Goal: Information Seeking & Learning: Learn about a topic

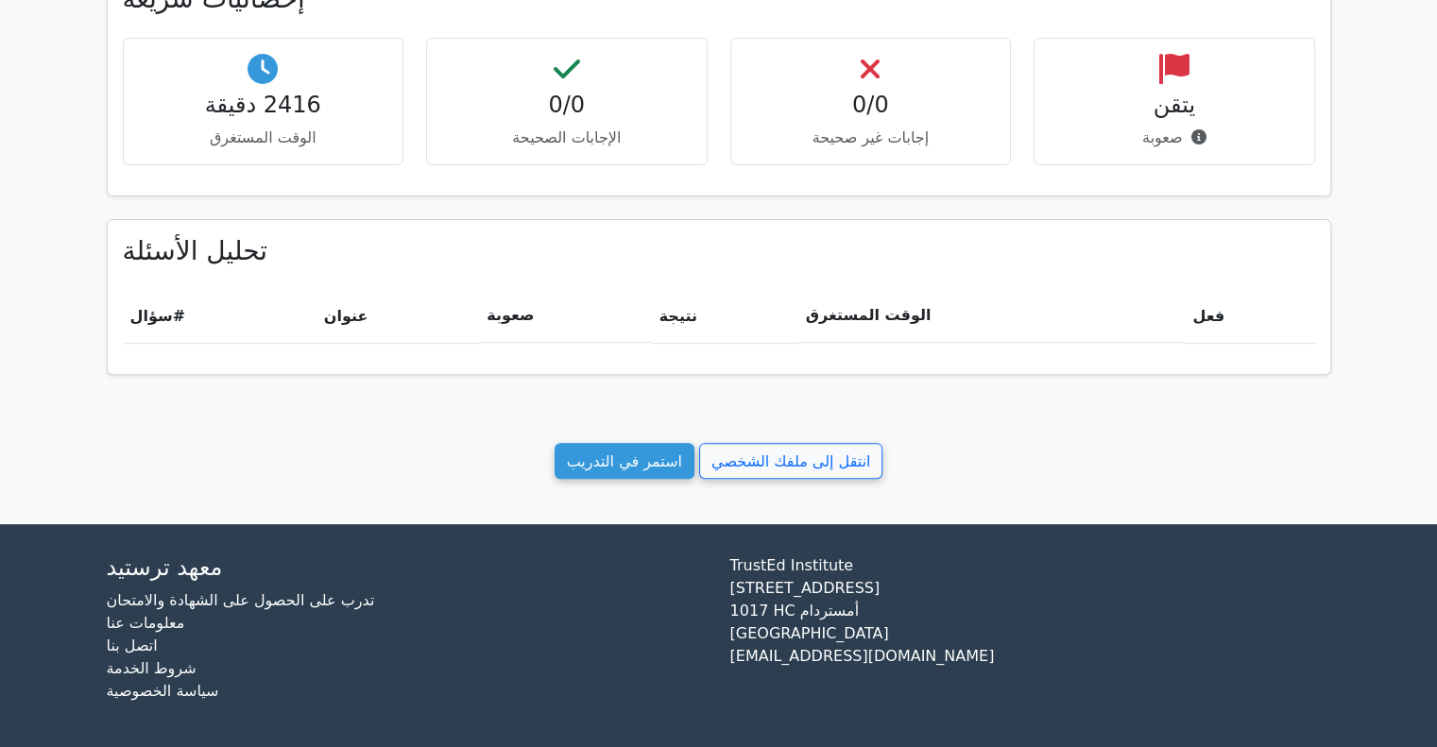
scroll to position [628, 0]
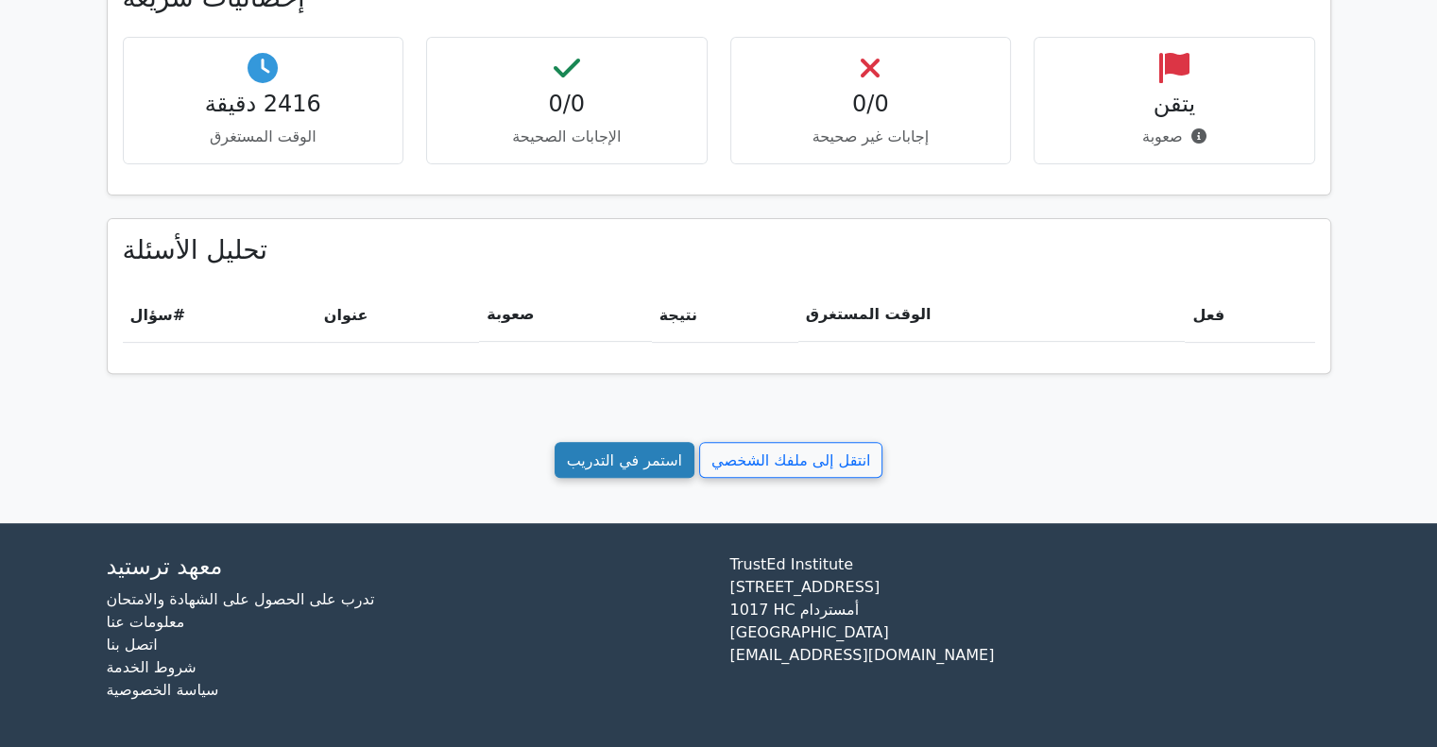
click at [634, 451] on font "استمر في التدريب" at bounding box center [624, 460] width 115 height 18
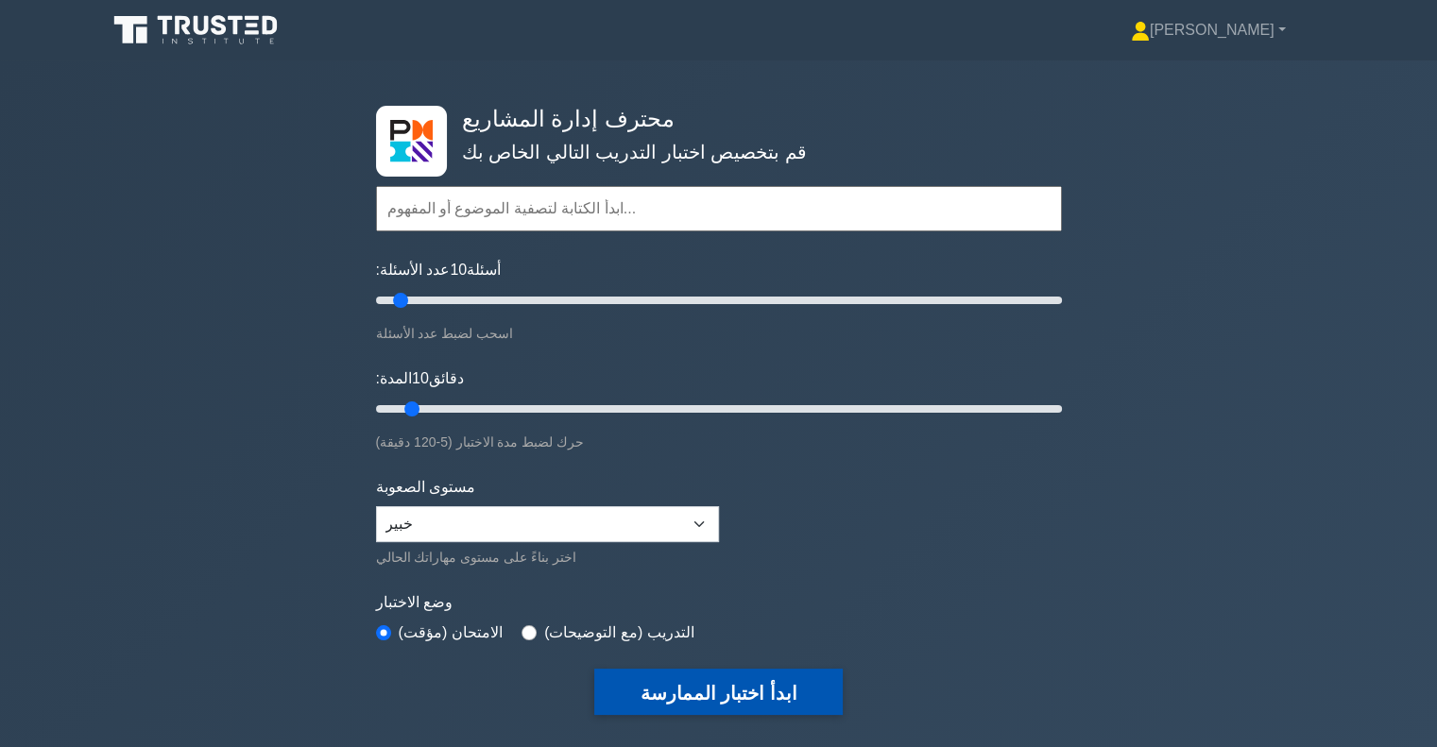
click at [665, 696] on font "ابدأ اختبار الممارسة" at bounding box center [718, 693] width 157 height 21
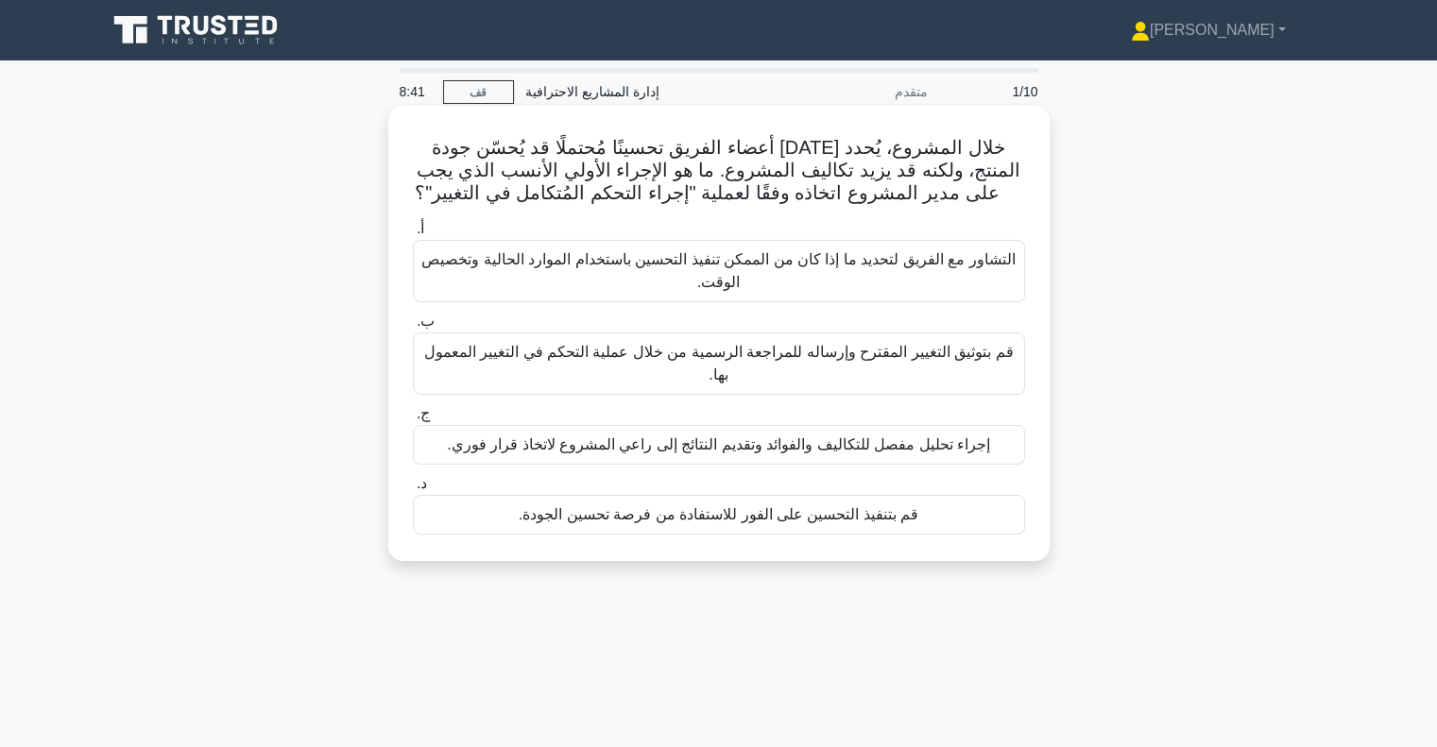
click at [791, 365] on font "قم بتوثيق التغيير المقترح وإرساله للمراجعة الرسمية من خلال عملية التحكم في التغ…" at bounding box center [718, 363] width 595 height 45
click at [413, 328] on input "ب. قم بتوثيق التغيير المقترح وإرساله للمراجعة الرسمية من خلال عملية التحكم في ا…" at bounding box center [413, 322] width 0 height 12
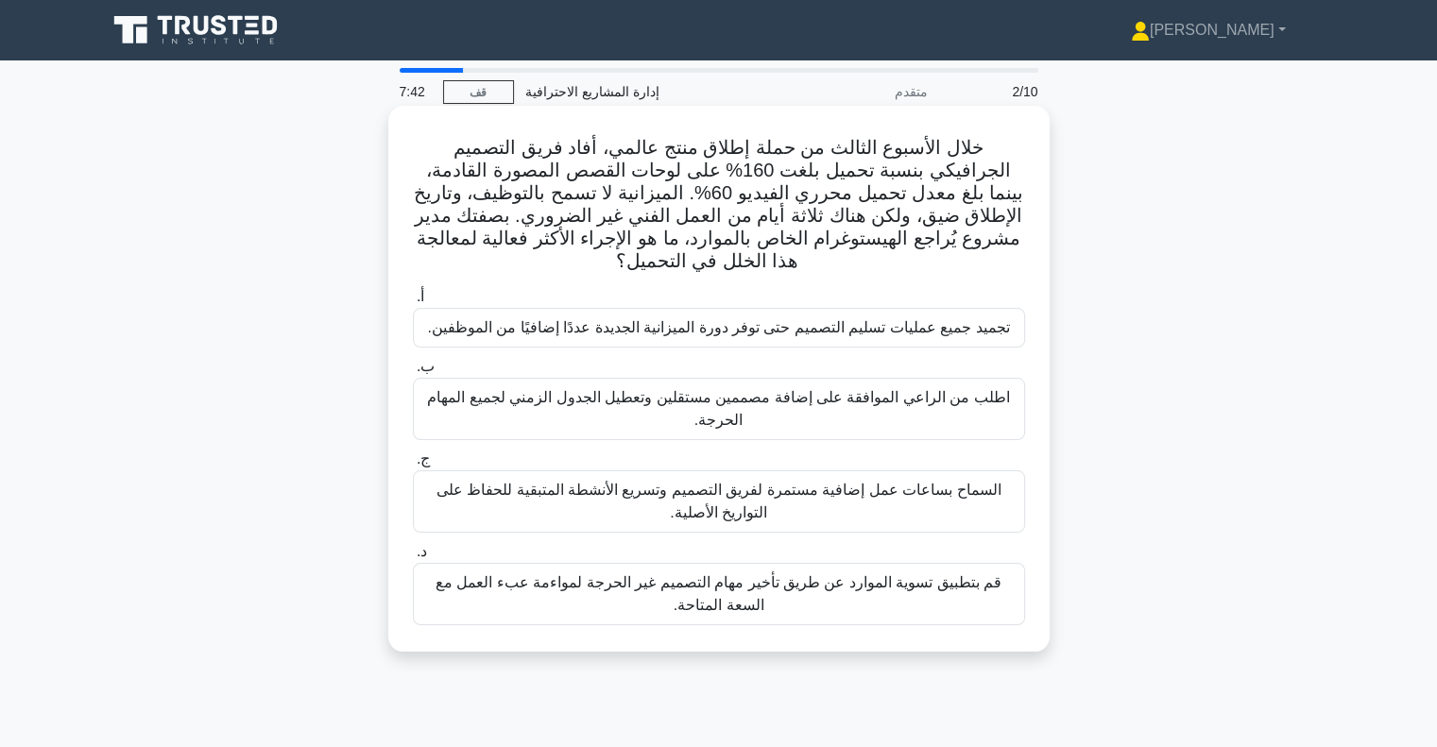
click at [721, 610] on font "قم بتطبيق تسوية الموارد عن طريق تأخير مهام التصميم غير الحرجة لمواءمة عبء العمل…" at bounding box center [719, 593] width 566 height 39
click at [413, 558] on input "د. قم بتطبيق تسوية الموارد عن طريق تأخير مهام التصميم غير الحرجة لمواءمة عبء ال…" at bounding box center [413, 552] width 0 height 12
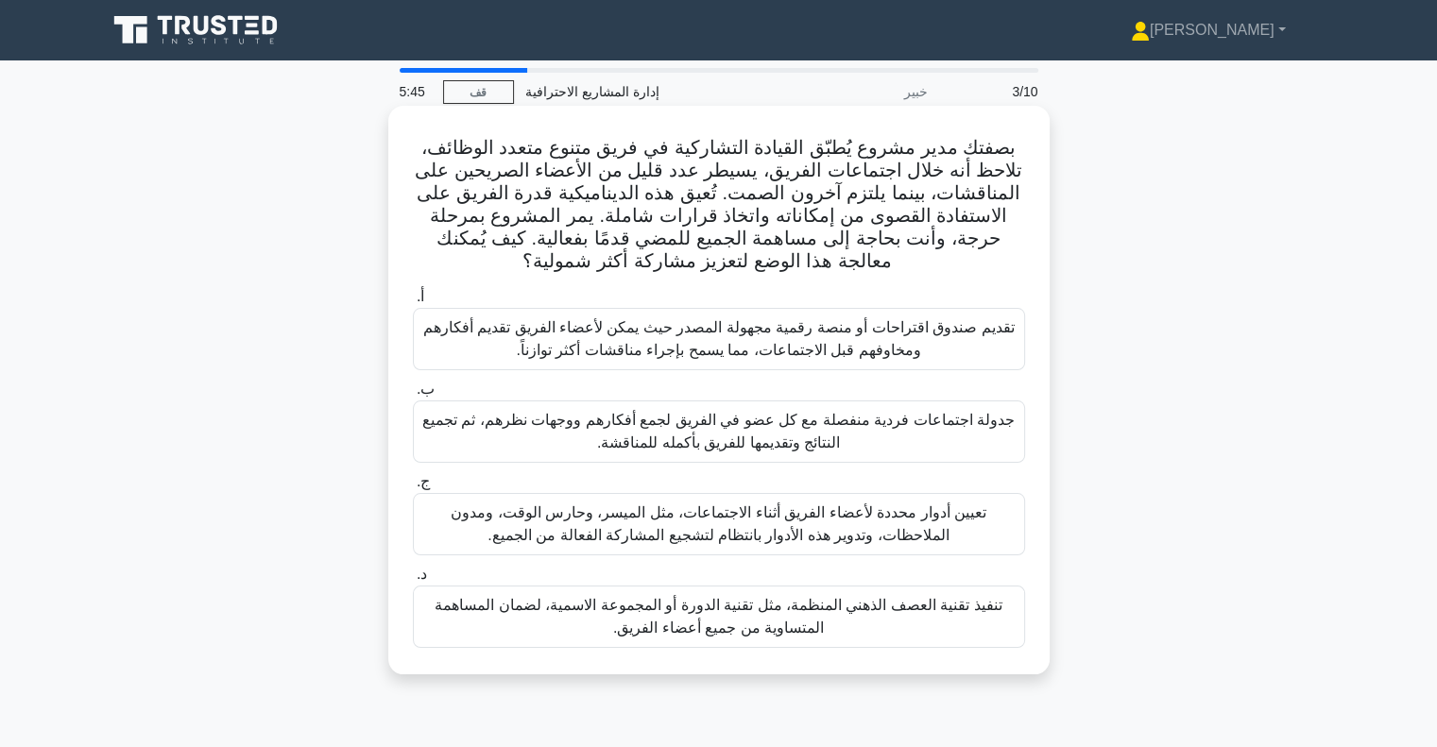
click at [776, 615] on font "تنفيذ تقنية العصف الذهني المنظمة، مثل تقنية الدورة أو المجموعة الاسمية، لضمان ا…" at bounding box center [718, 616] width 567 height 39
click at [413, 581] on input "د. تنفيذ تقنية العصف الذهني المنظمة، مثل تقنية الدورة أو المجموعة الاسمية، لضما…" at bounding box center [413, 575] width 0 height 12
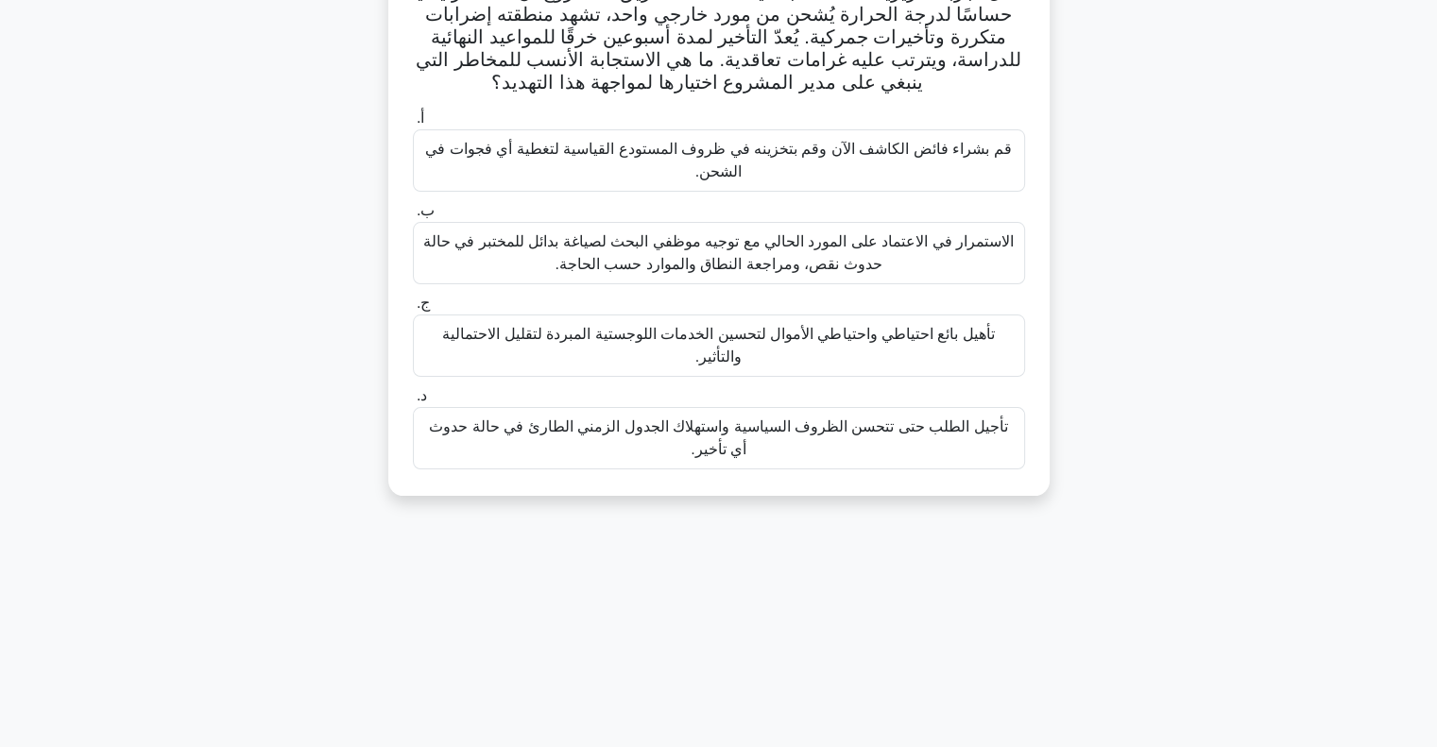
scroll to position [189, 0]
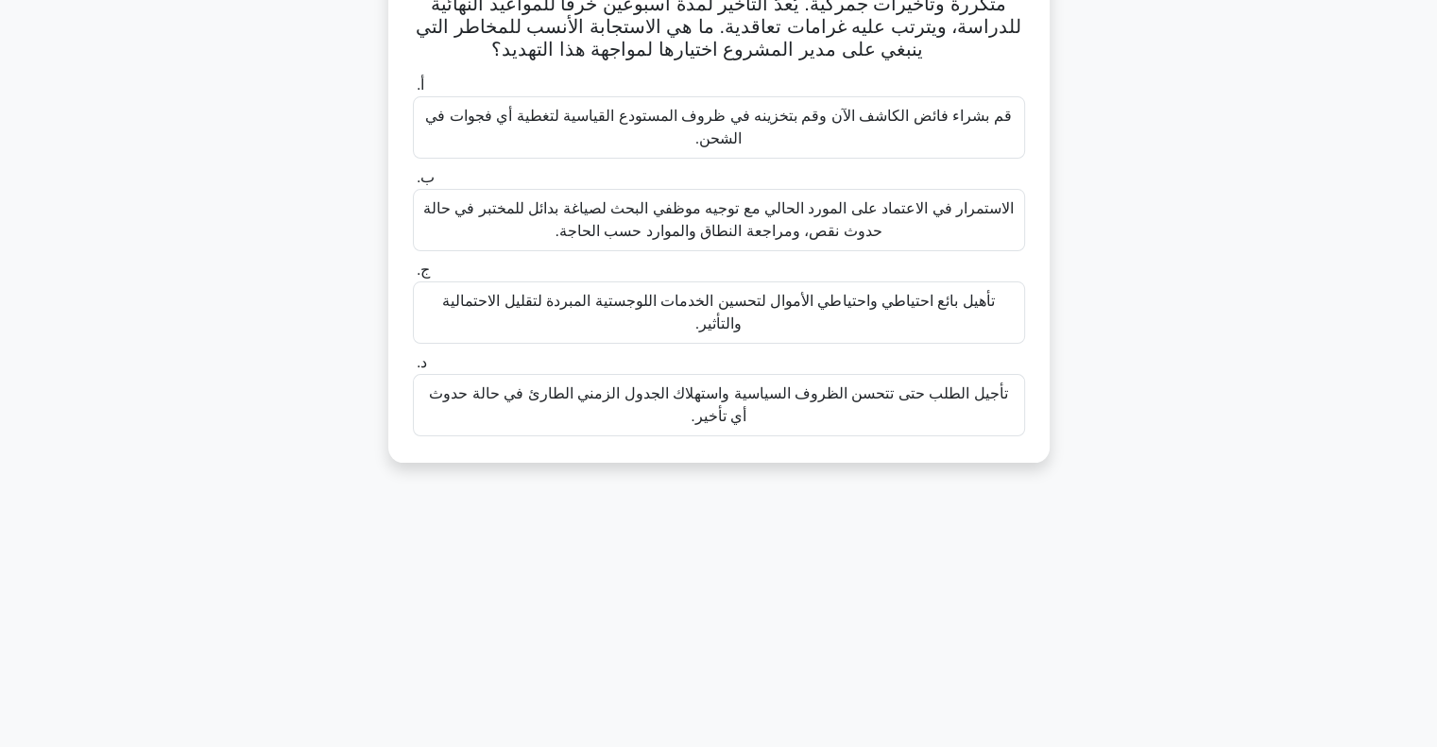
click at [792, 215] on font "الاستمرار في الاعتماد على المورد الحالي مع توجيه موظفي البحث لصياغة بدائل للمخت…" at bounding box center [718, 219] width 590 height 39
click at [413, 184] on input "ب. الاستمرار في الاعتماد على المورد الحالي مع توجيه موظفي البحث لصياغة بدائل لل…" at bounding box center [413, 178] width 0 height 12
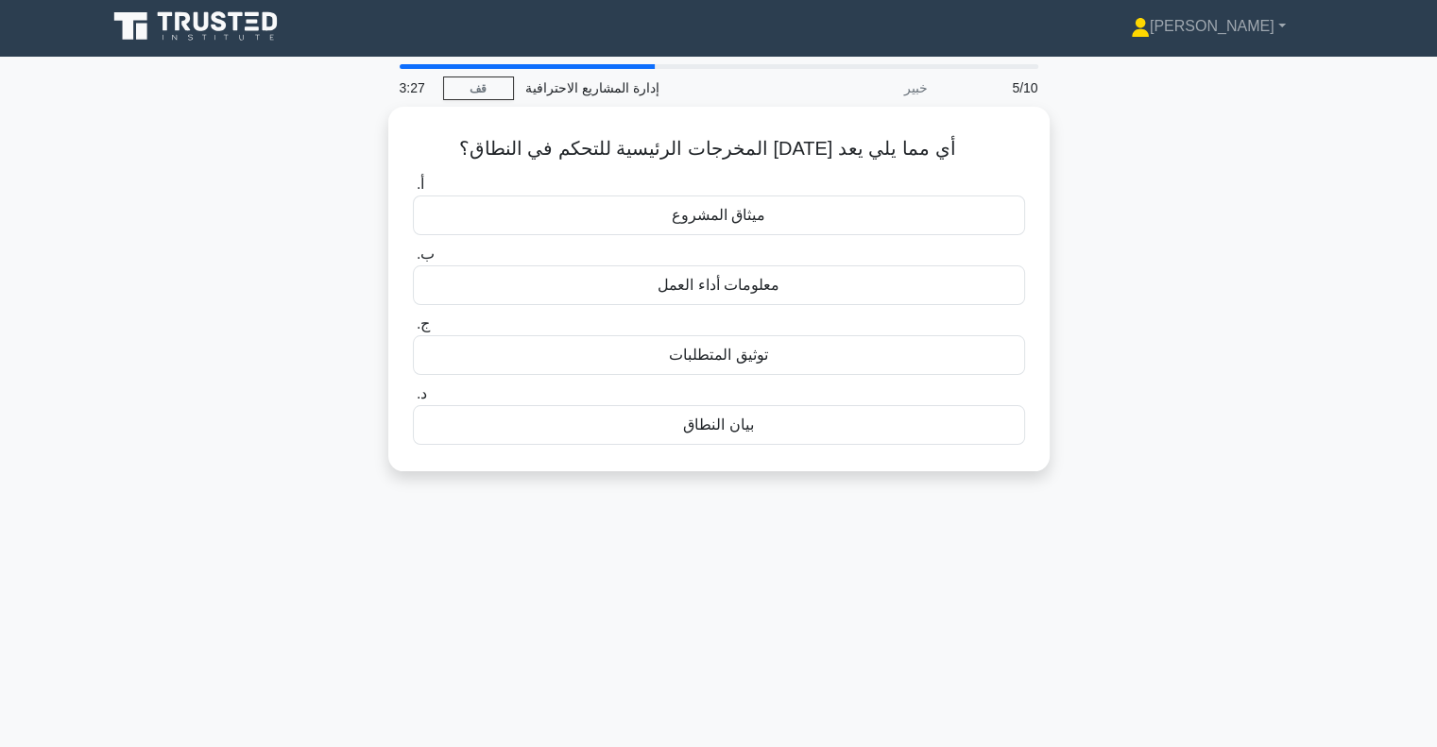
scroll to position [0, 0]
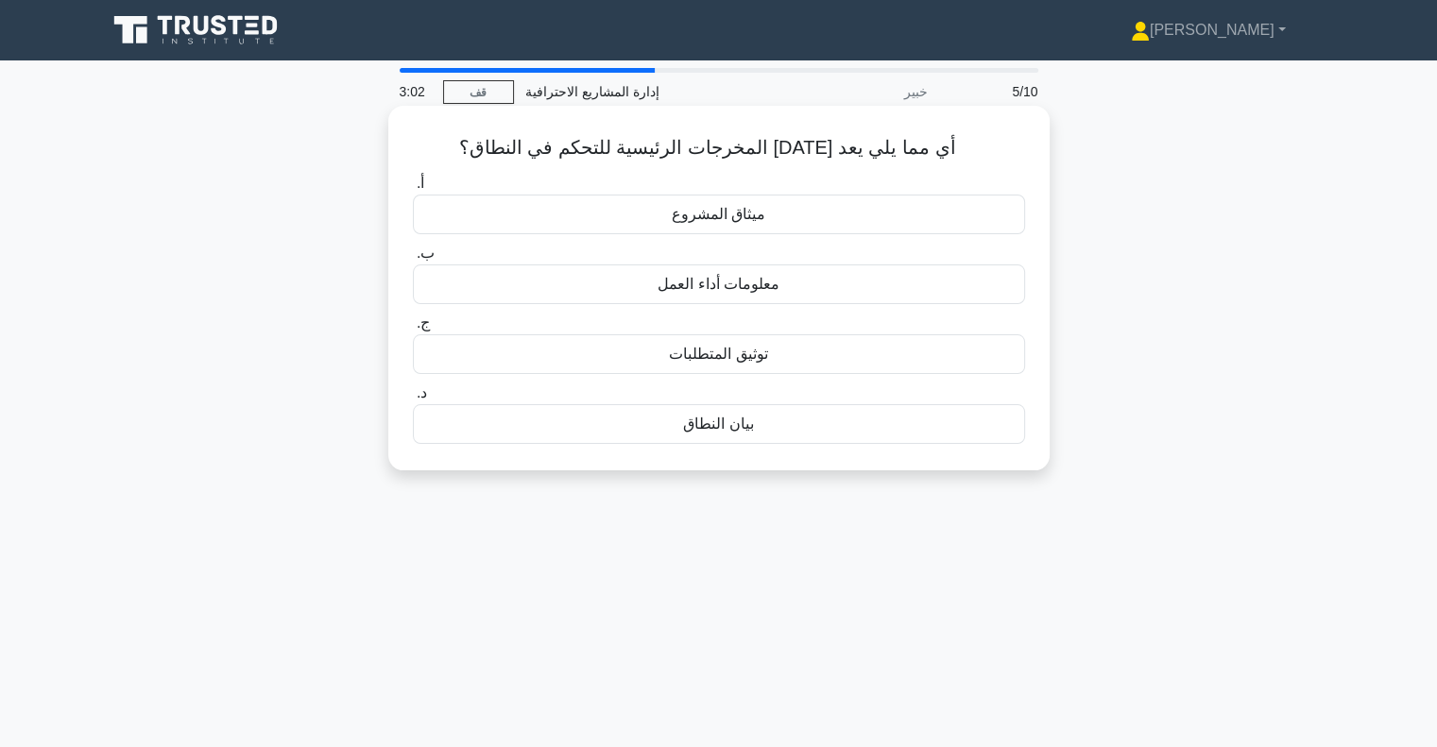
click at [750, 292] on font "معلومات أداء العمل" at bounding box center [719, 284] width 122 height 16
click at [413, 260] on input "ب. معلومات أداء العمل" at bounding box center [413, 254] width 0 height 12
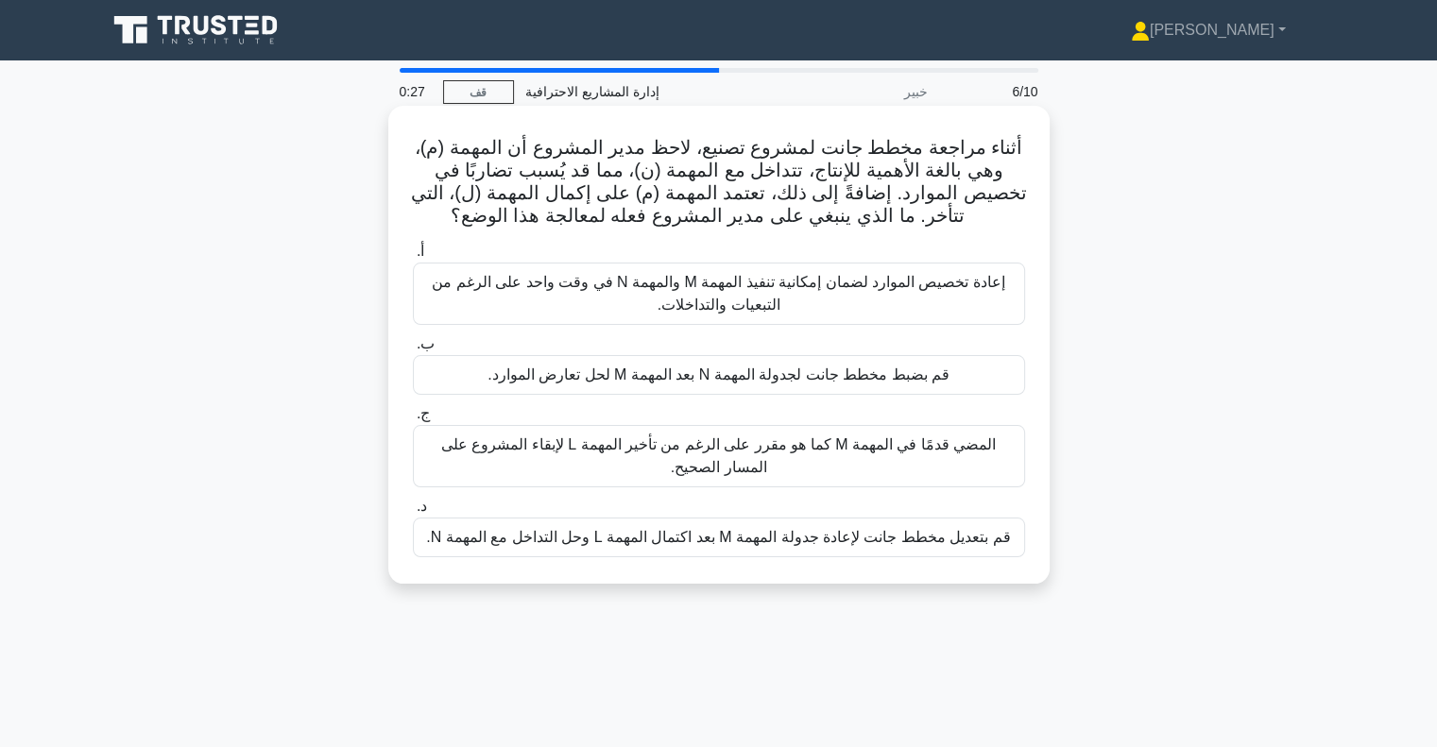
click at [771, 285] on font "إعادة تخصيص الموارد لضمان إمكانية تنفيذ المهمة M والمهمة N في وقت واحد على الرغ…" at bounding box center [718, 293] width 573 height 39
click at [413, 258] on input "أ. إعادة تخصيص الموارد لضمان إمكانية تنفيذ المهمة M والمهمة N في وقت واحد على ا…" at bounding box center [413, 252] width 0 height 12
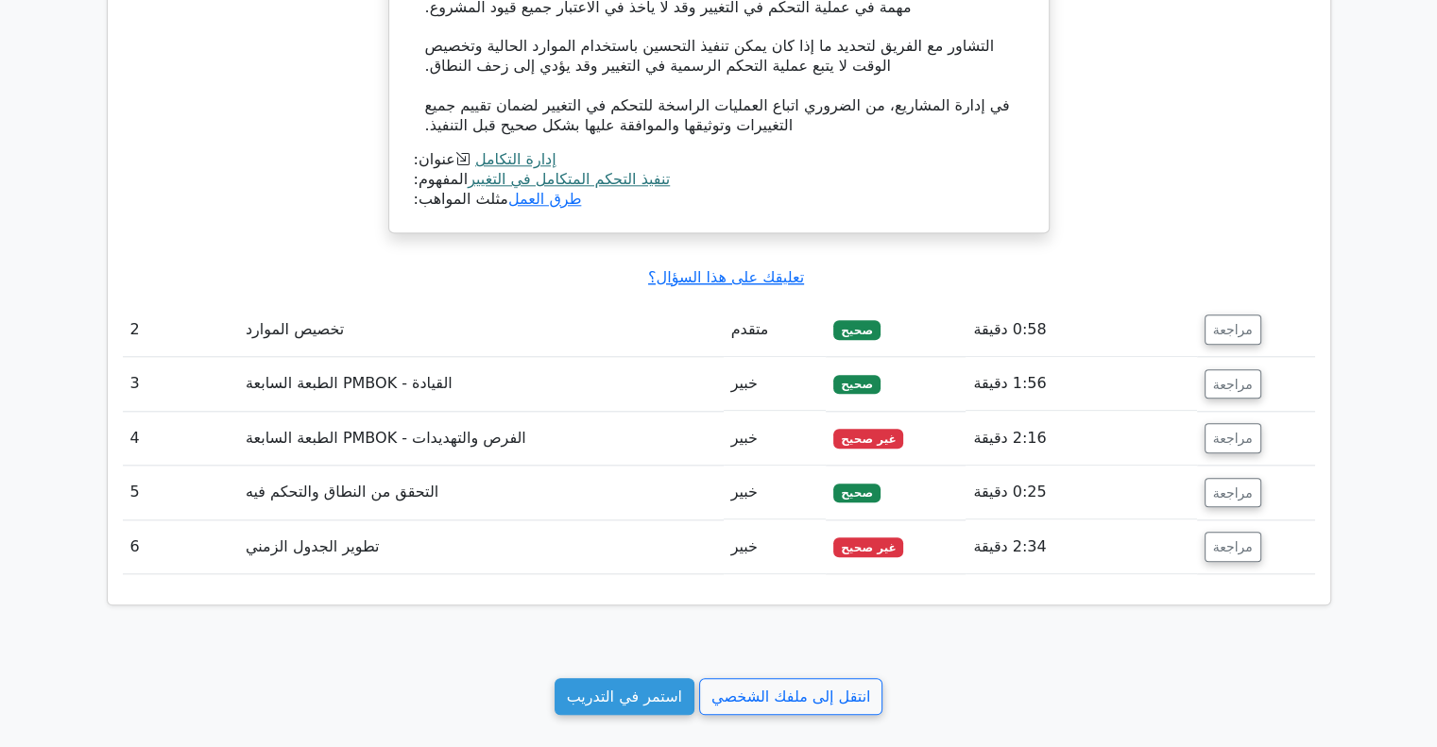
scroll to position [2165, 0]
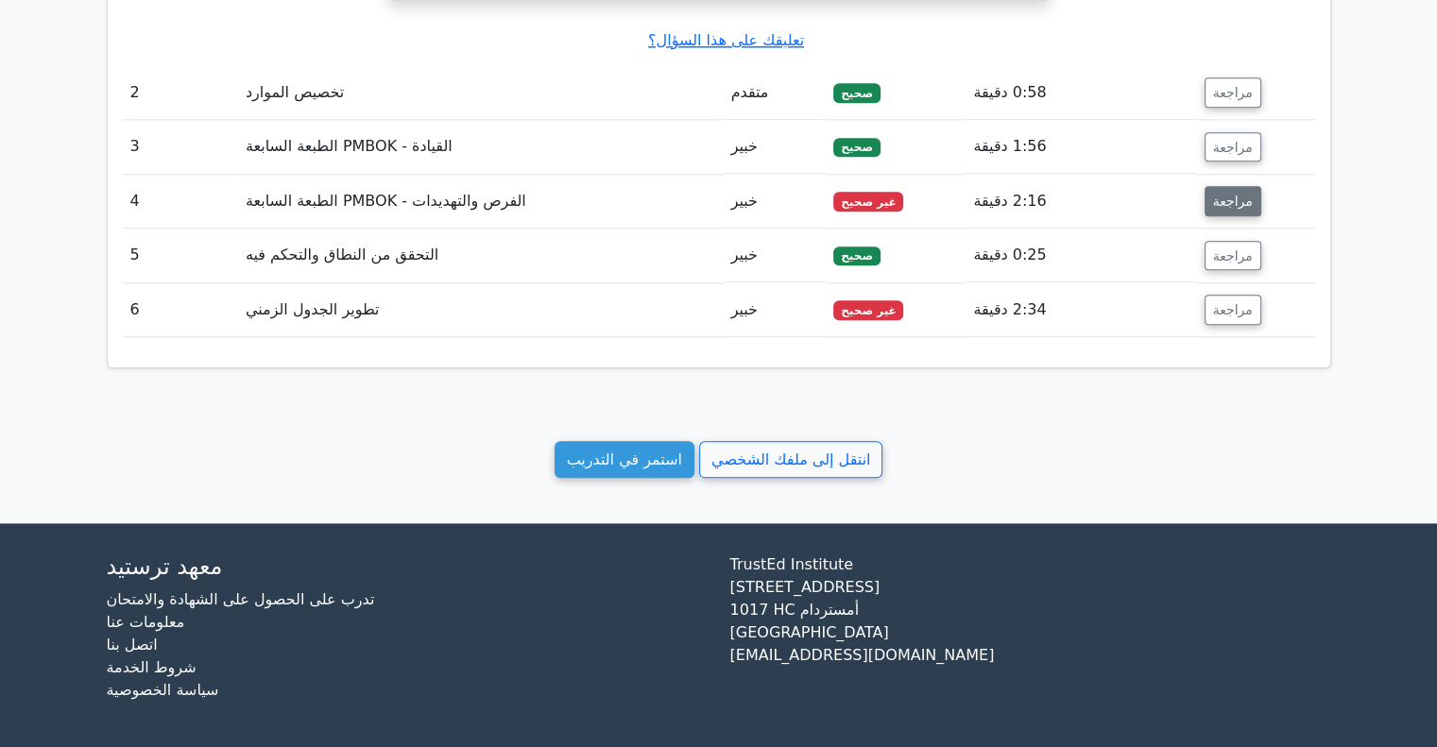
click at [1239, 194] on font "مراجعة" at bounding box center [1233, 201] width 40 height 15
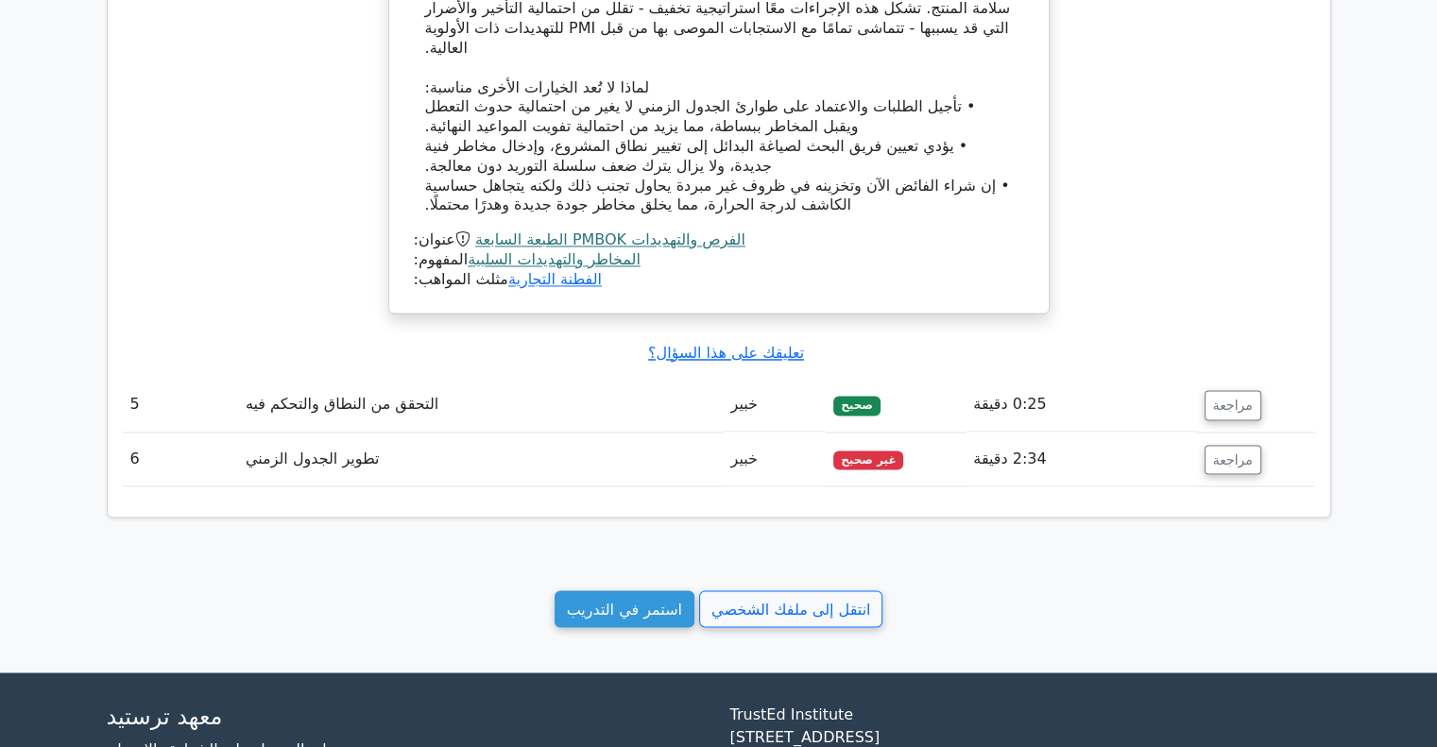
scroll to position [3110, 0]
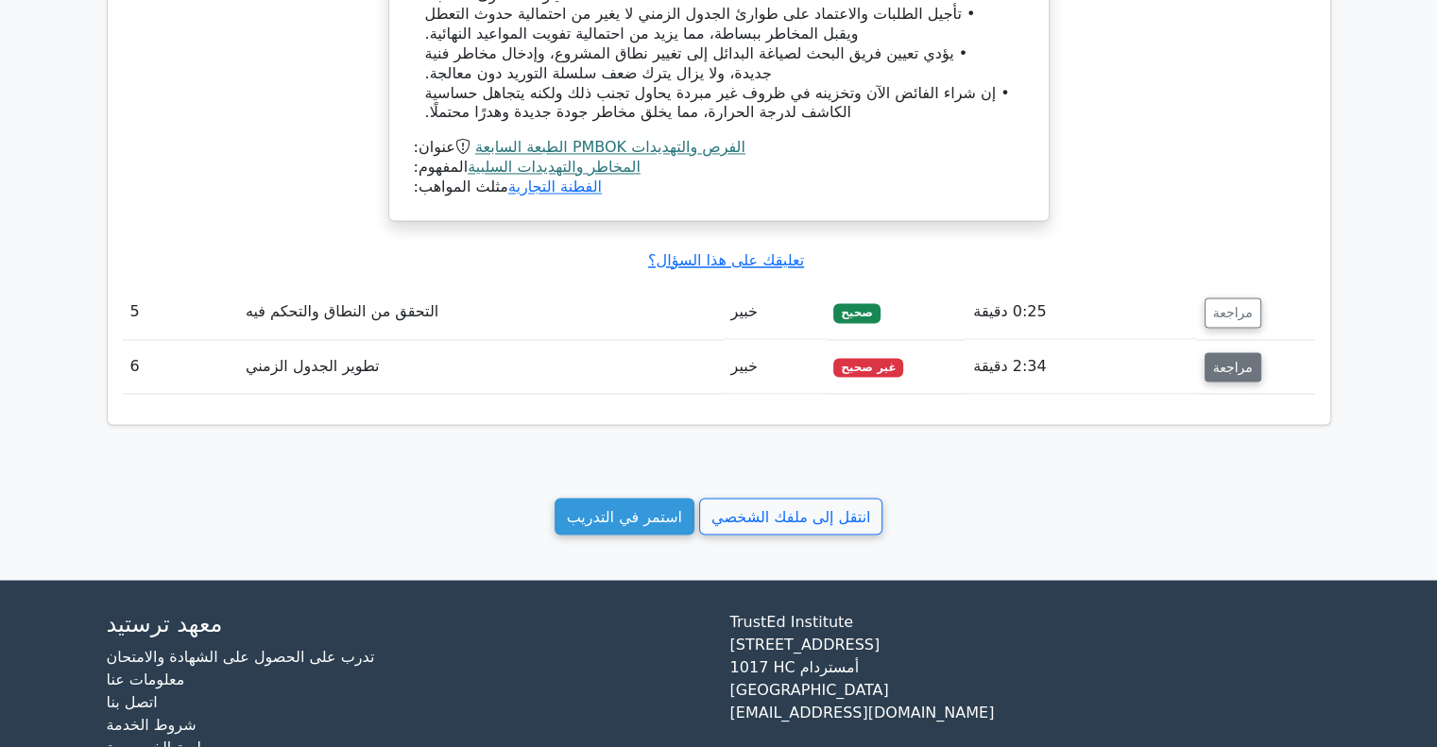
click at [1228, 359] on font "مراجعة" at bounding box center [1233, 366] width 40 height 15
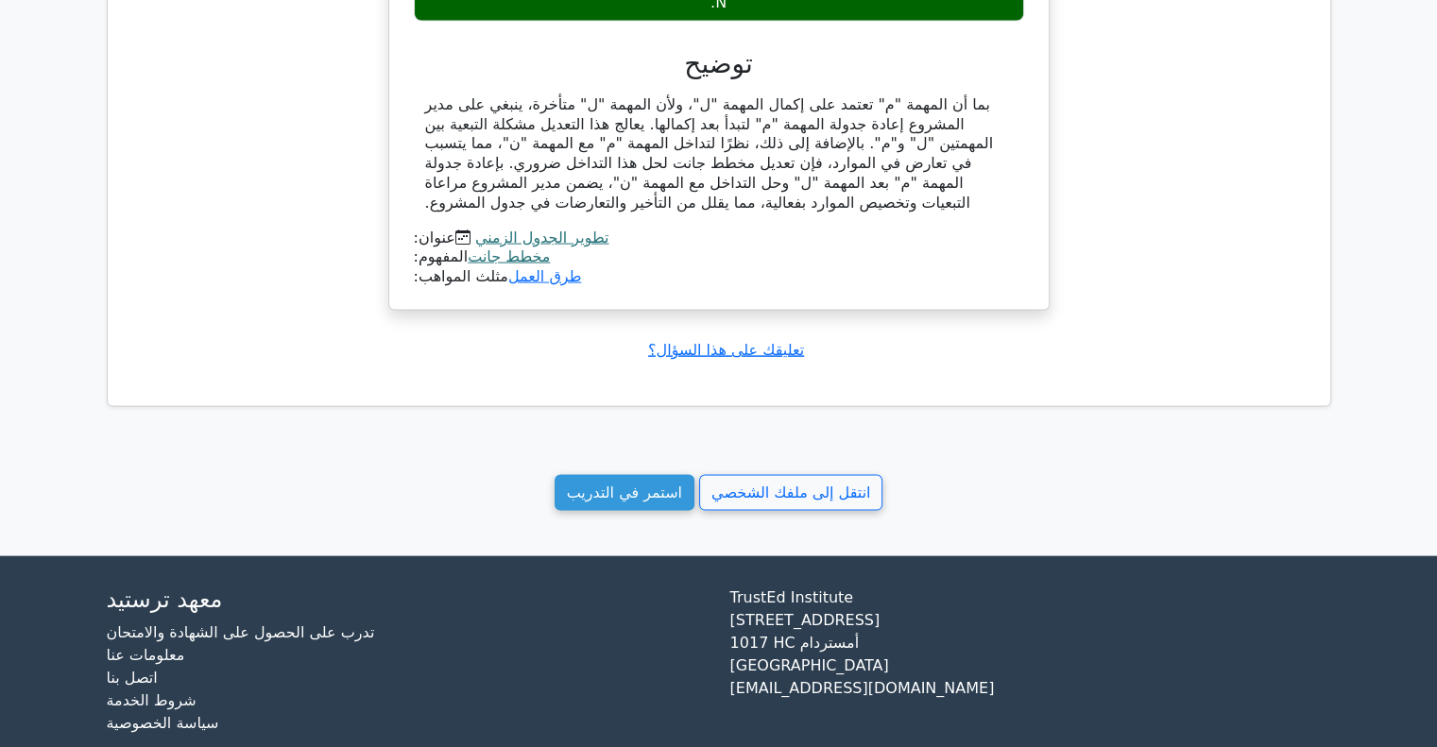
scroll to position [3929, 0]
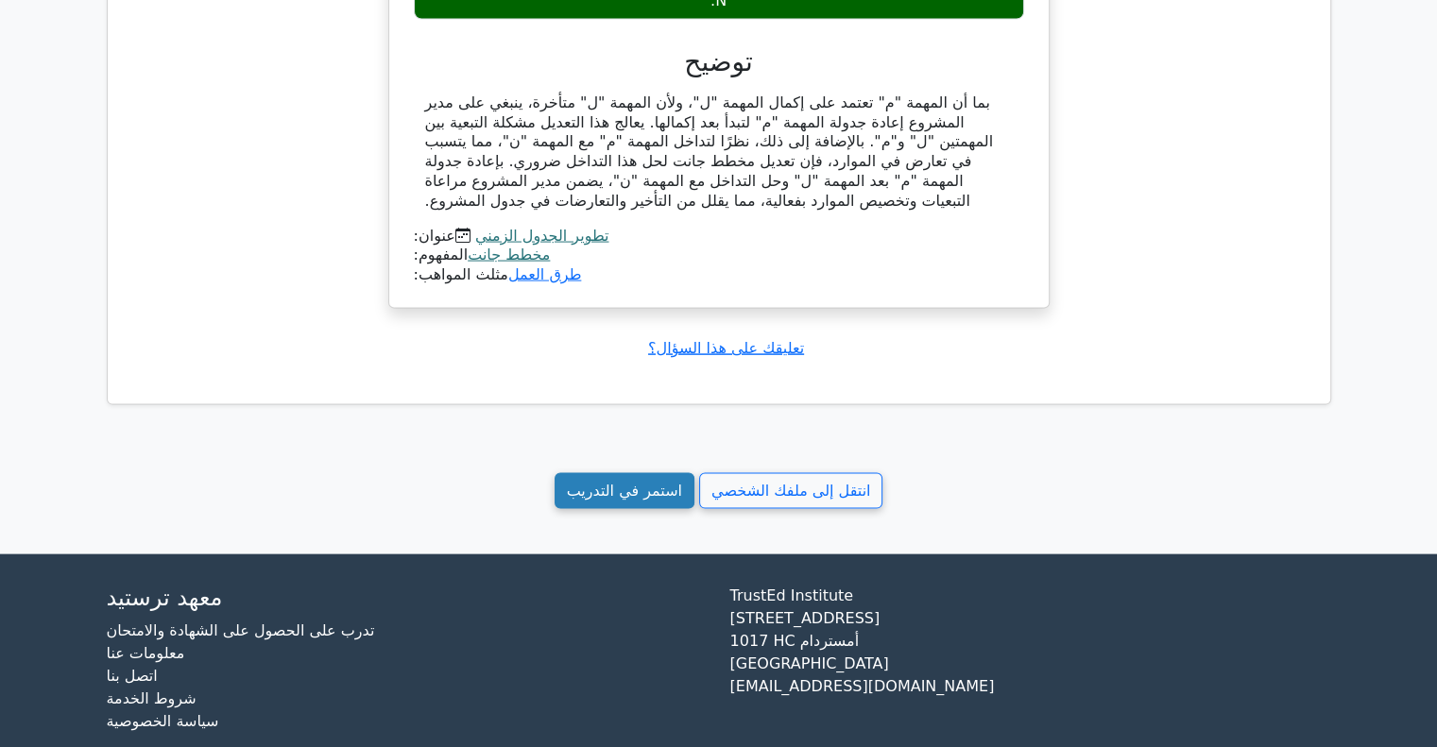
click at [610, 482] on font "استمر في التدريب" at bounding box center [624, 491] width 115 height 18
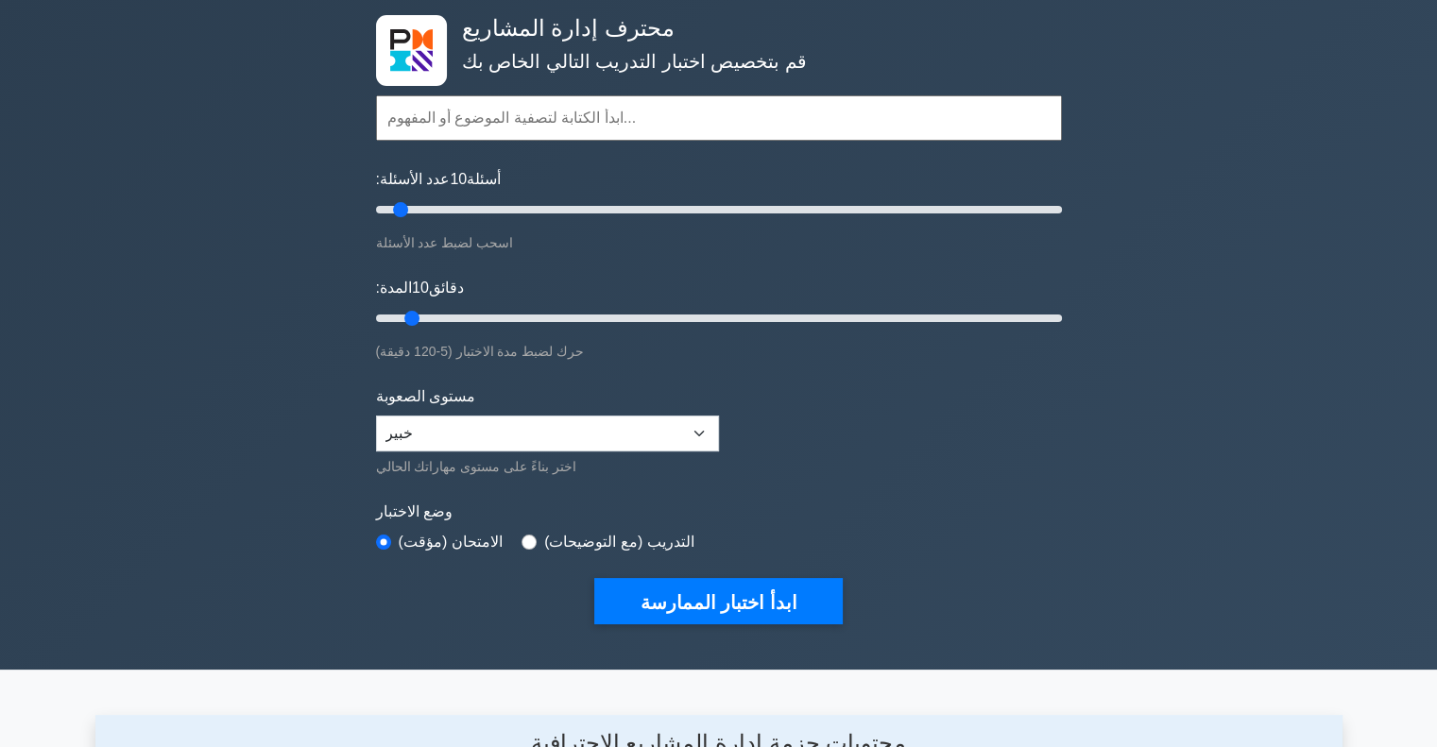
scroll to position [94, 0]
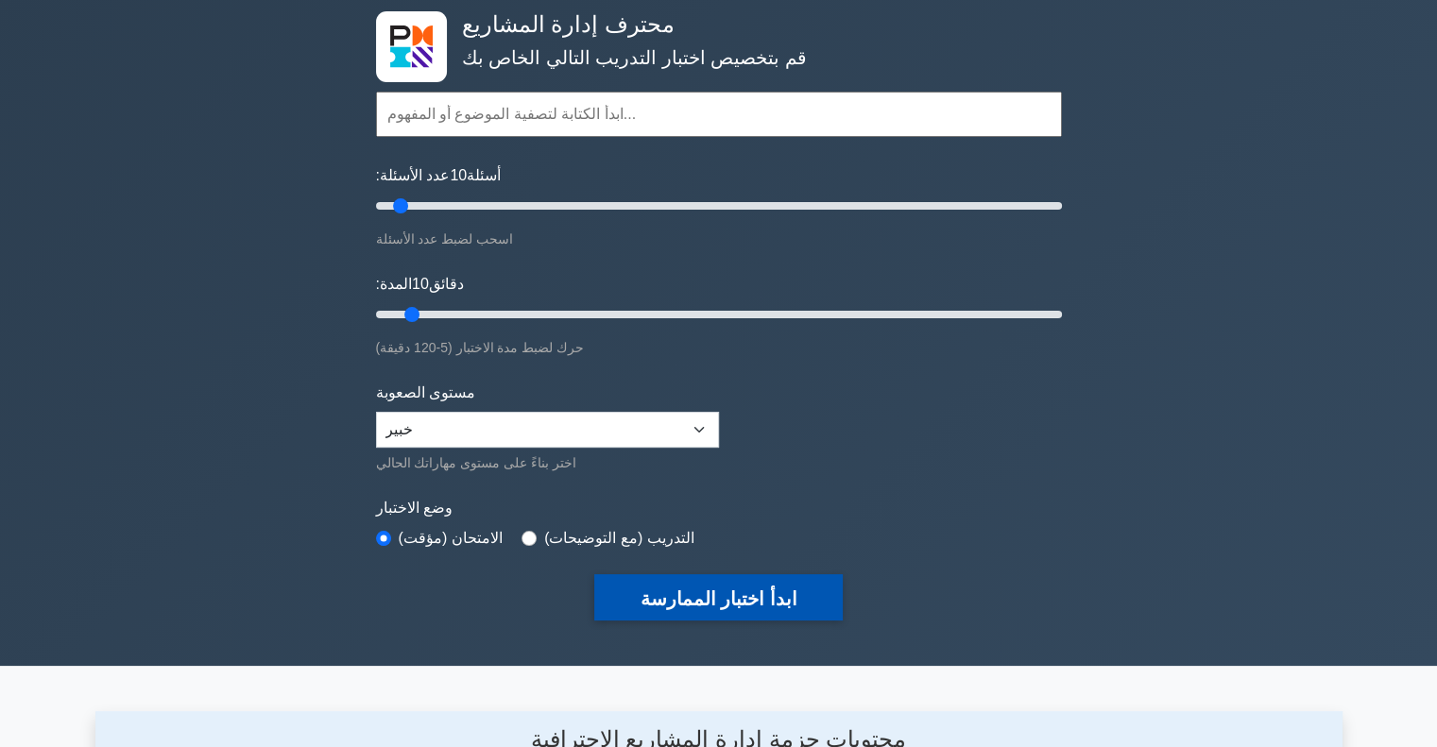
click at [641, 596] on button "ابدأ اختبار الممارسة" at bounding box center [718, 597] width 248 height 46
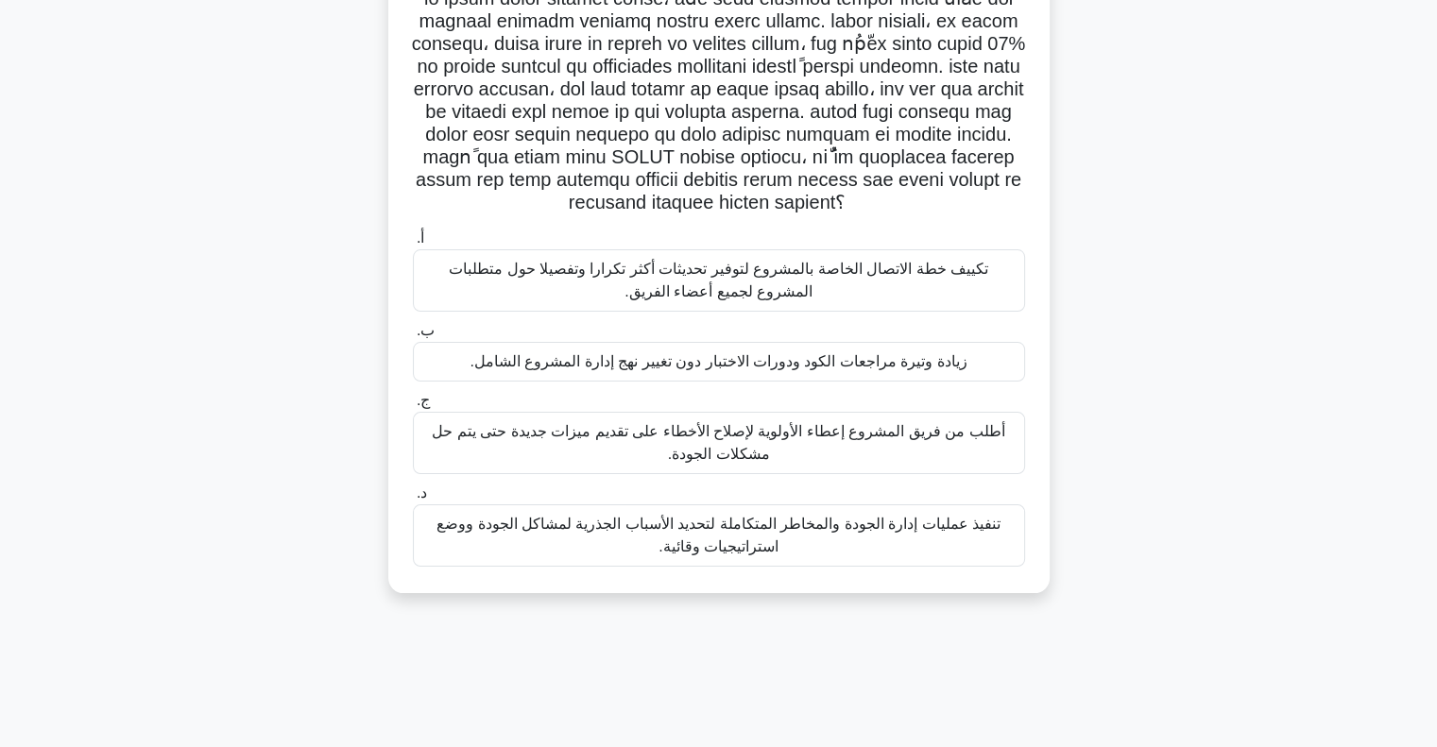
scroll to position [189, 0]
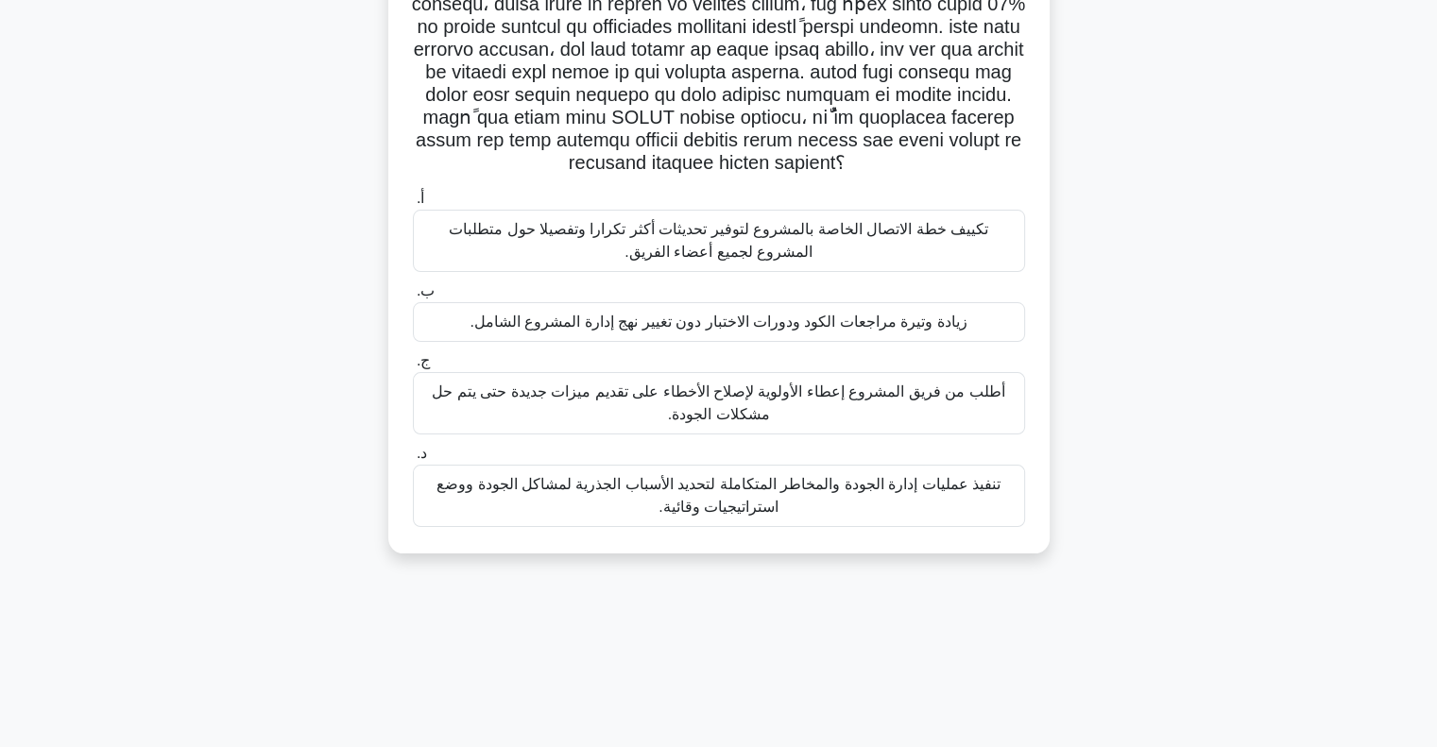
click at [709, 509] on font "تنفيذ عمليات إدارة الجودة والمخاطر المتكاملة لتحديد الأسباب الجذرية لمشاكل الجو…" at bounding box center [718, 495] width 564 height 39
click at [413, 460] on input "د. تنفيذ عمليات إدارة الجودة والمخاطر المتكاملة لتحديد الأسباب الجذرية لمشاكل ا…" at bounding box center [413, 454] width 0 height 12
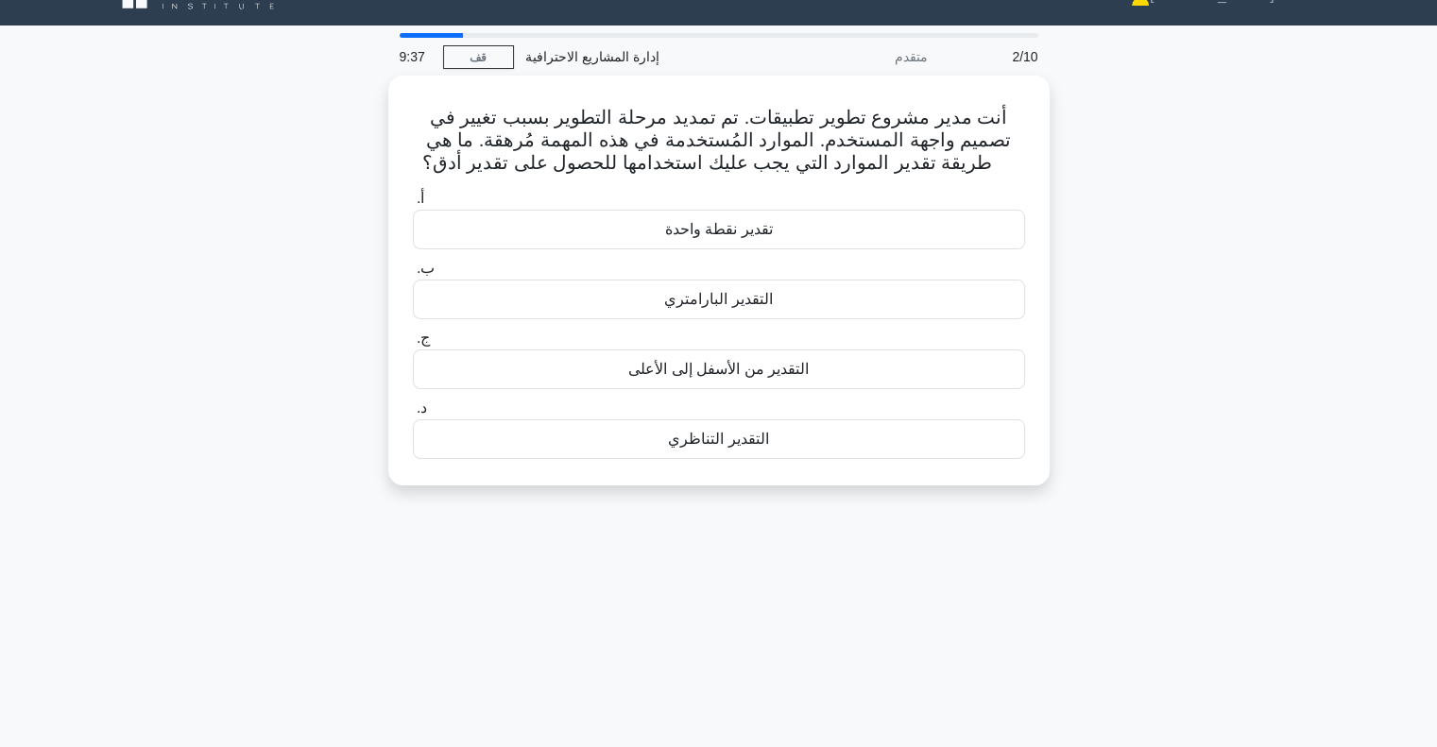
scroll to position [0, 0]
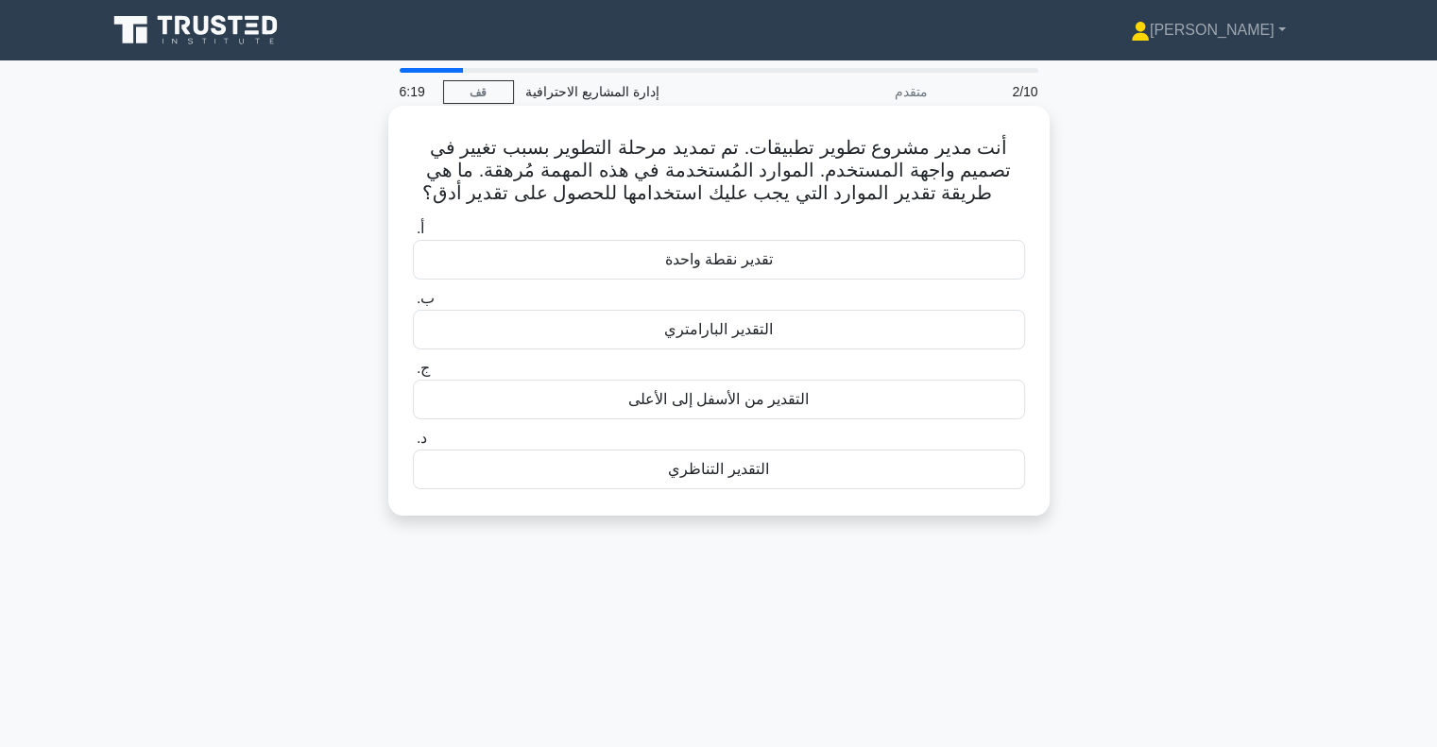
click at [751, 407] on font "التقدير من الأسفل إلى الأعلى" at bounding box center [718, 399] width 180 height 16
click at [413, 375] on input "ج. التقدير من الأسفل إلى الأعلى" at bounding box center [413, 369] width 0 height 12
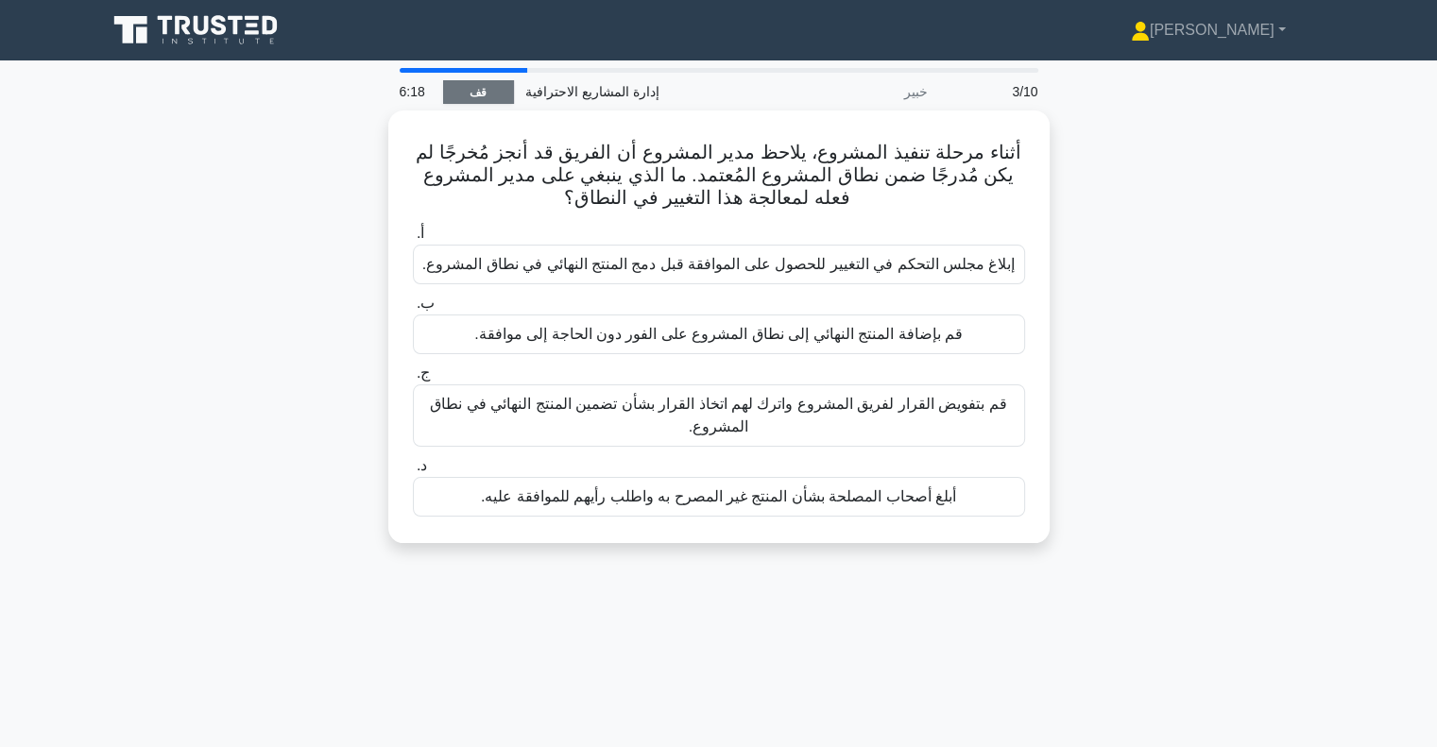
click at [464, 93] on link "قف" at bounding box center [478, 92] width 71 height 24
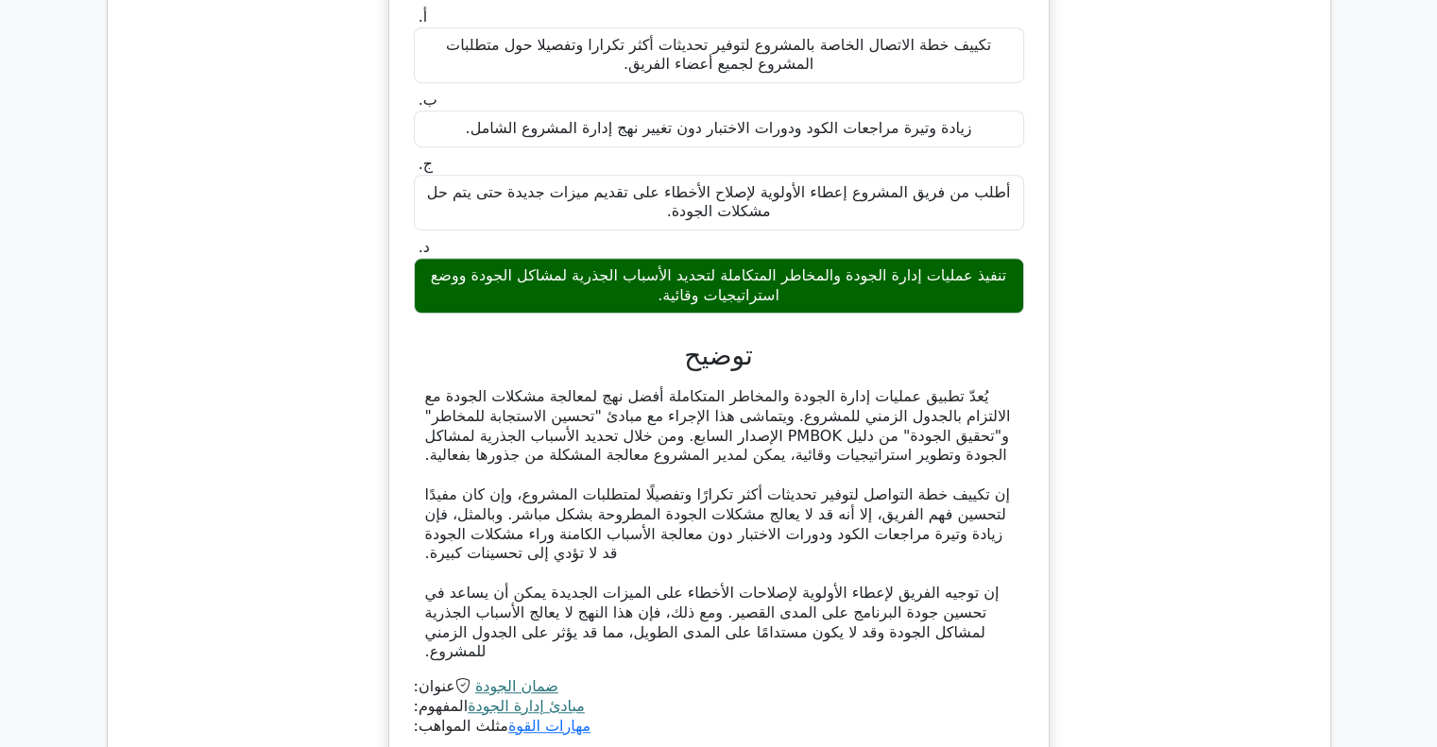
scroll to position [1795, 0]
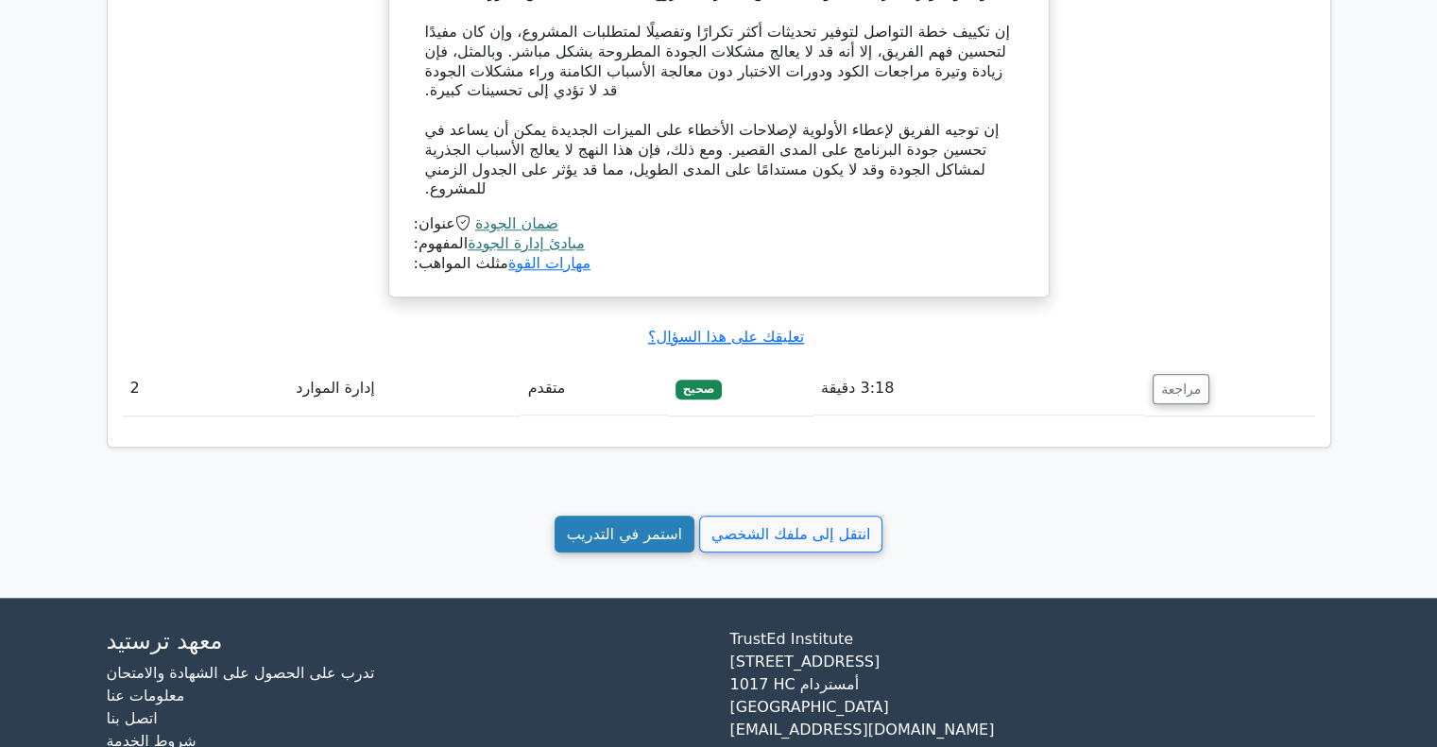
click at [625, 525] on font "استمر في التدريب" at bounding box center [624, 534] width 115 height 18
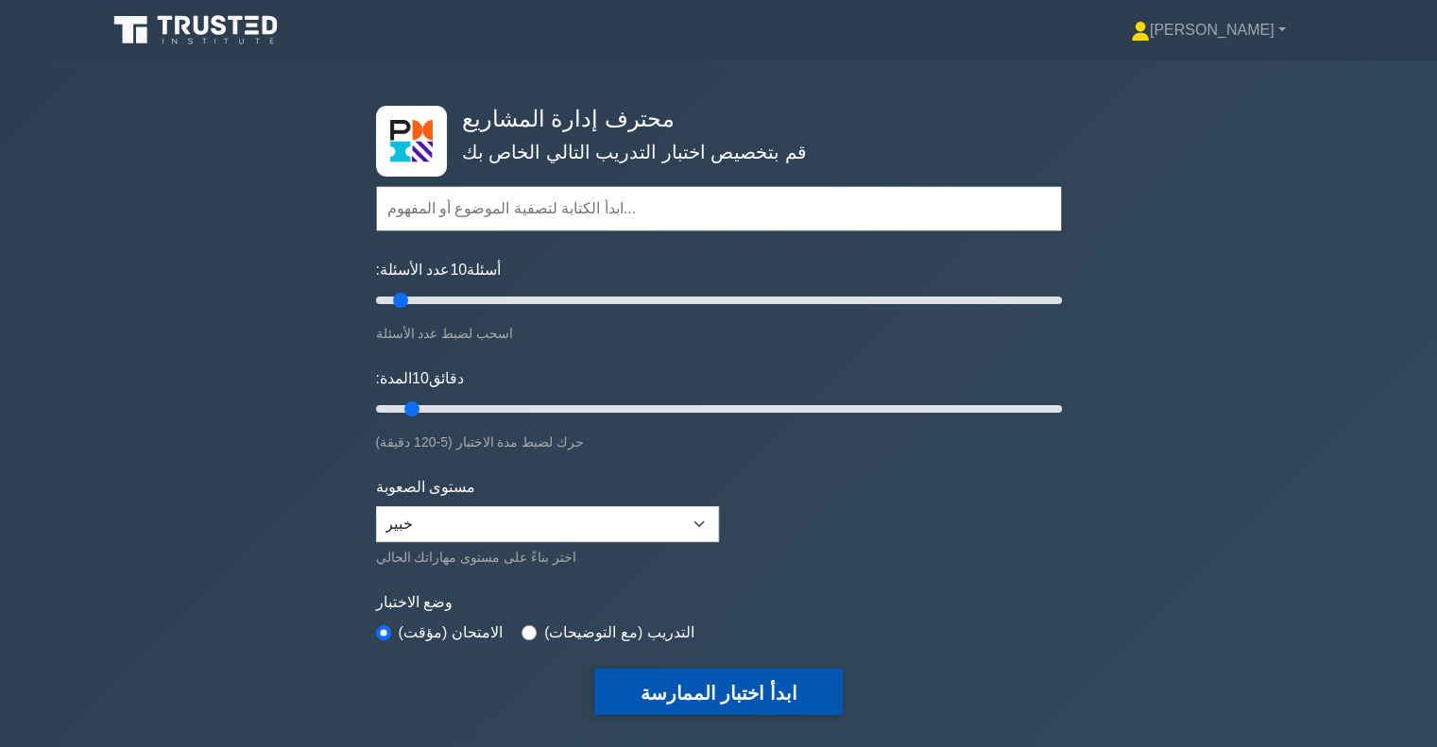
click at [730, 694] on font "ابدأ اختبار الممارسة" at bounding box center [718, 693] width 157 height 21
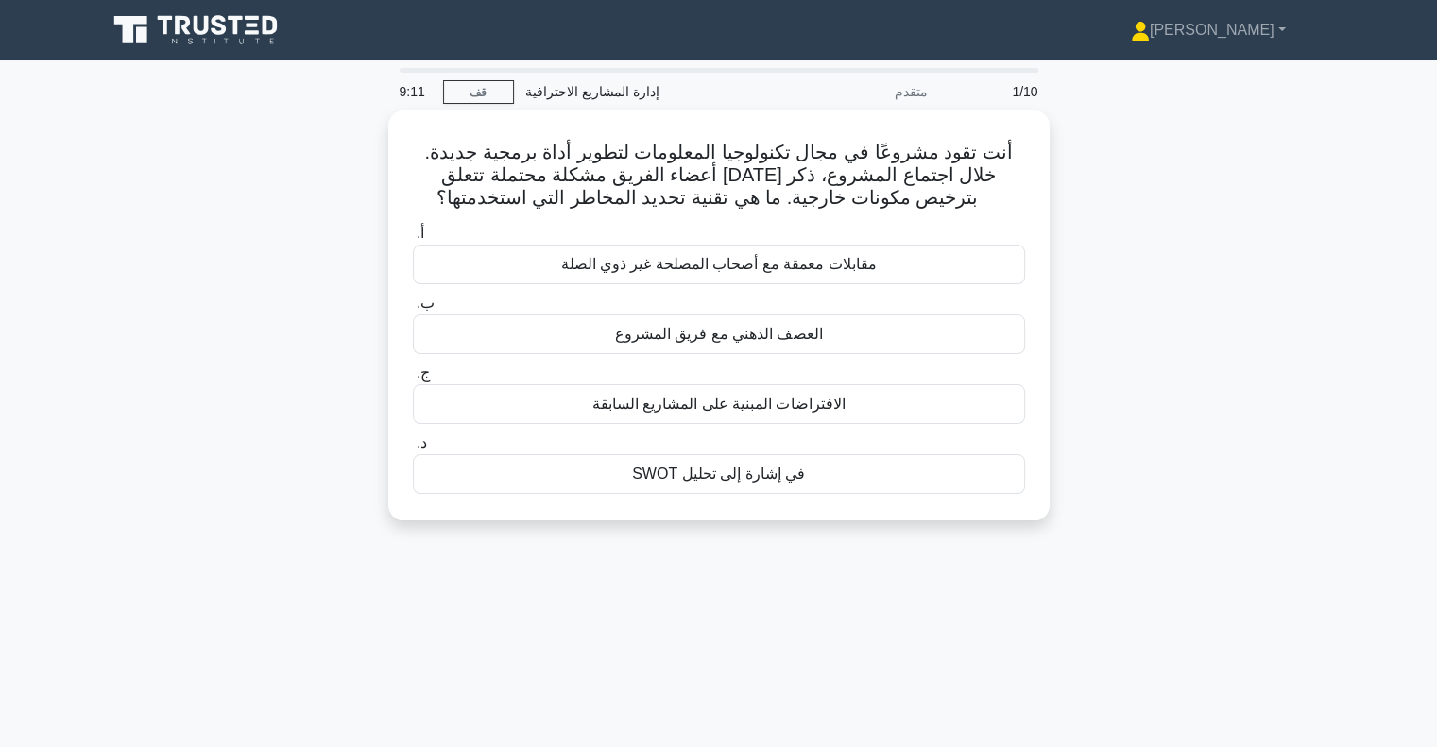
click at [937, 27] on div "عبد الحكيم حساب تعريفي إعدادات حساب تعريفي إعدادات عبد الحكيم حساب تعريفي إعداد…" at bounding box center [817, 30] width 1028 height 38
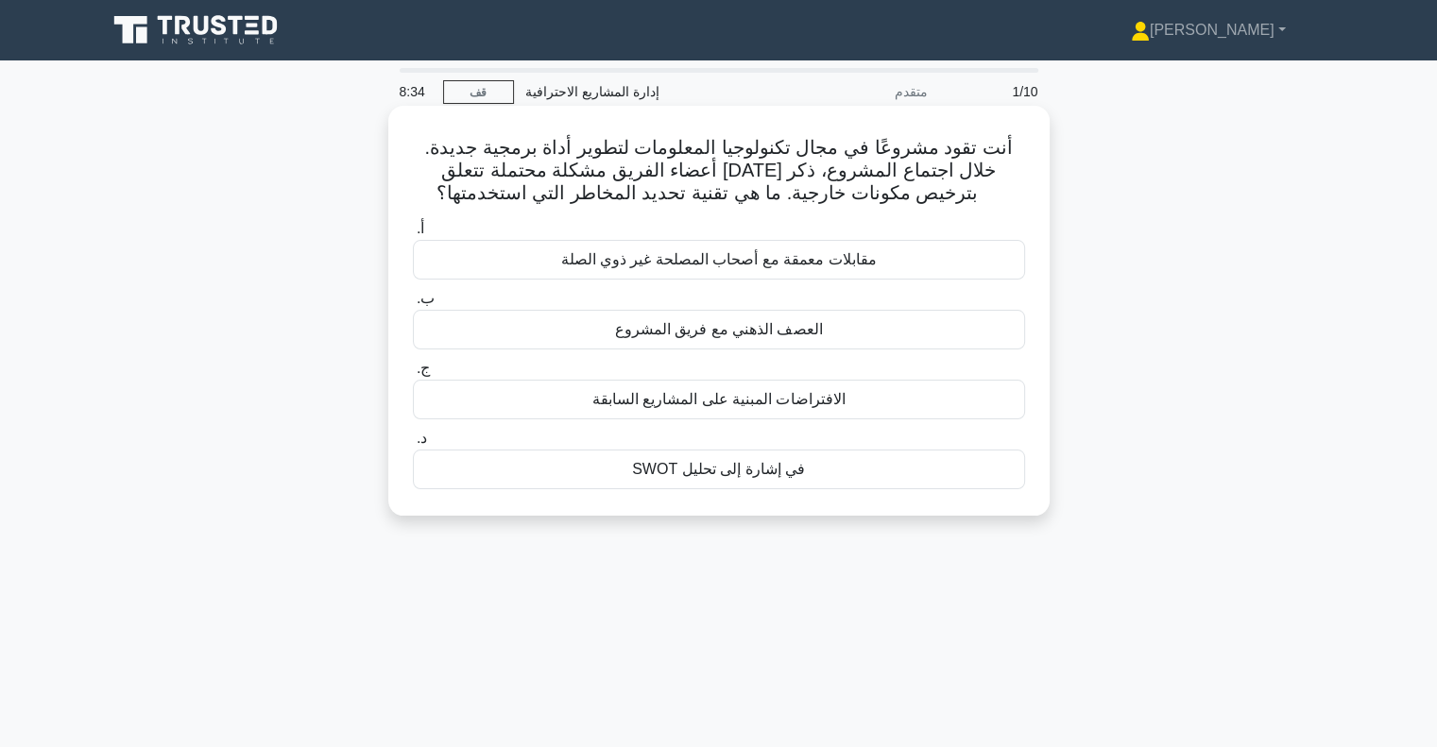
click at [646, 328] on font "العصف الذهني مع فريق المشروع" at bounding box center [719, 329] width 208 height 16
click at [413, 305] on input "ب. العصف الذهني مع فريق المشروع" at bounding box center [413, 299] width 0 height 12
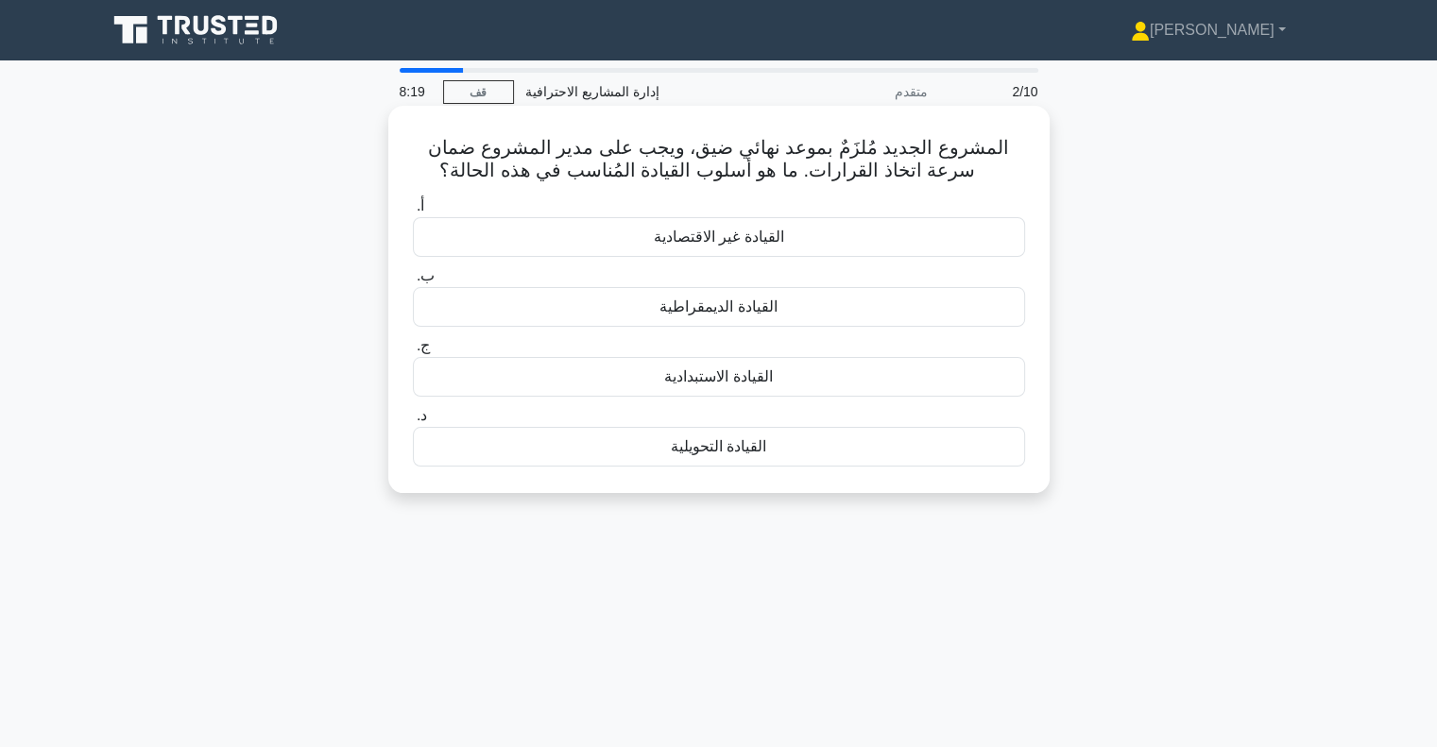
click at [684, 315] on font "القيادة الديمقراطية" at bounding box center [717, 307] width 117 height 16
click at [413, 282] on input "ب. القيادة الديمقراطية" at bounding box center [413, 276] width 0 height 12
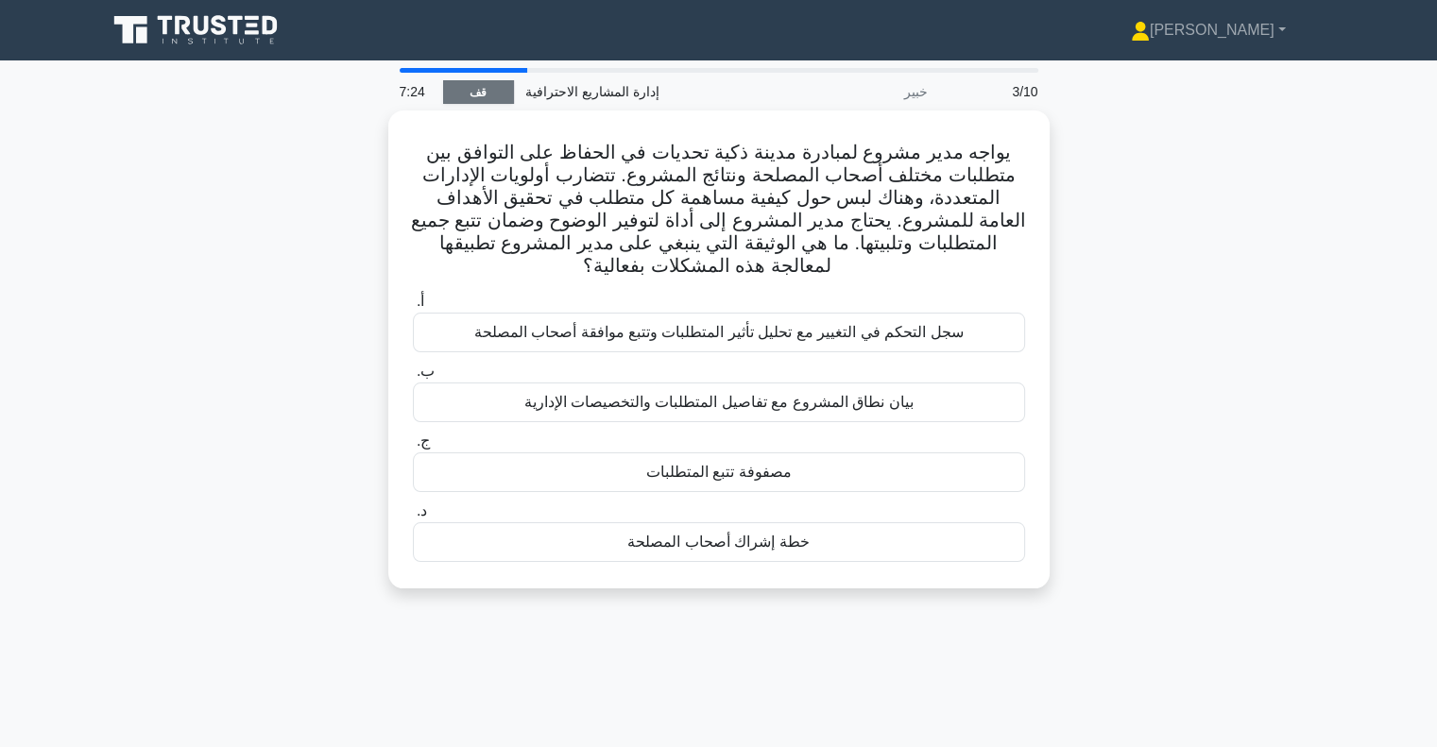
click at [466, 92] on link "قف" at bounding box center [478, 92] width 71 height 24
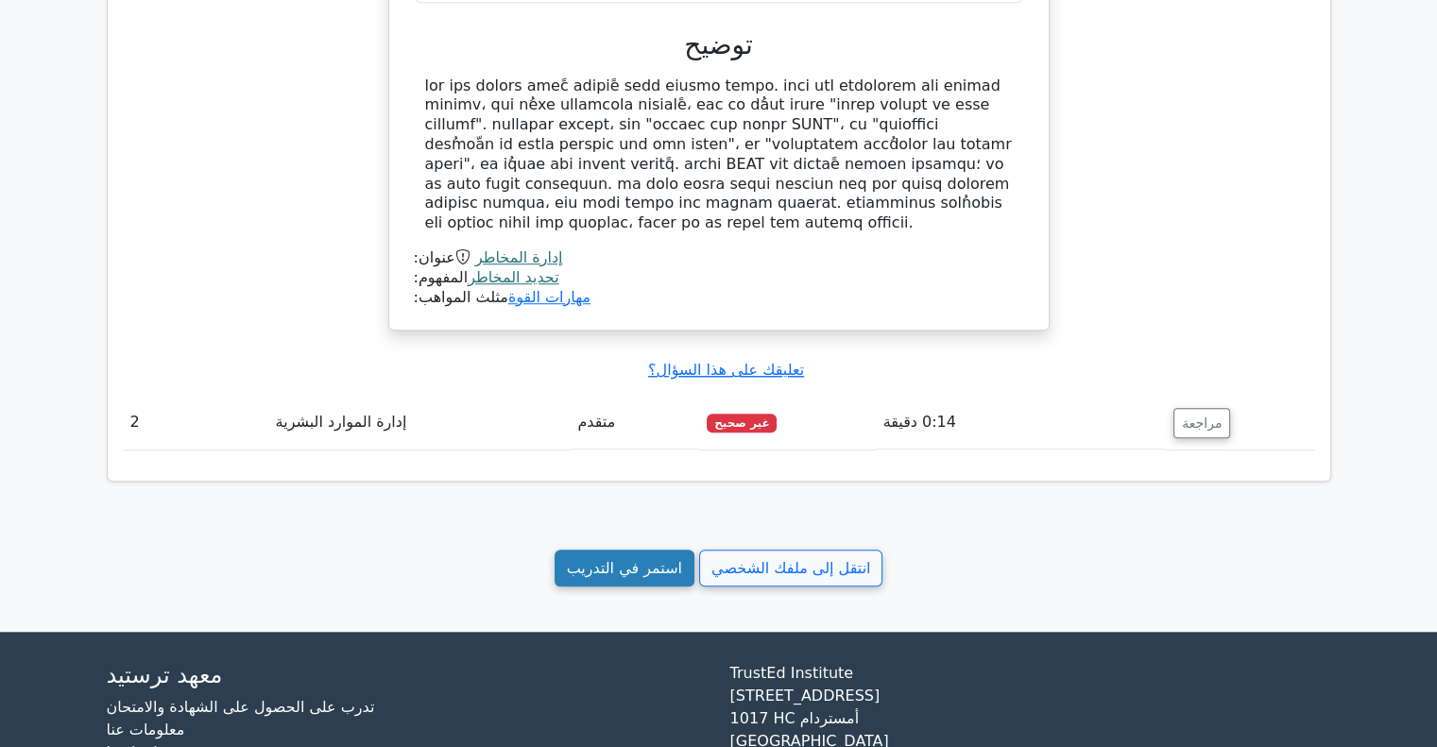
scroll to position [1480, 0]
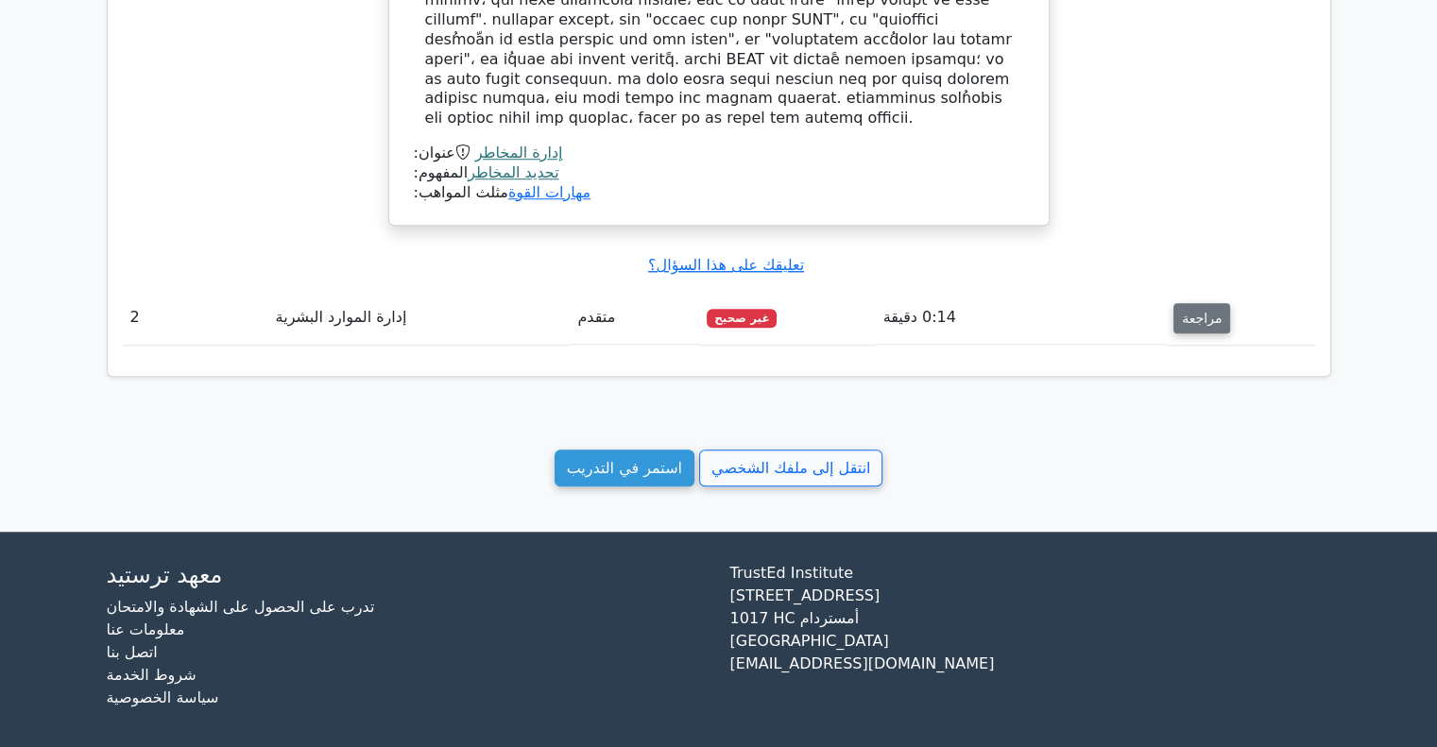
click at [1196, 311] on font "مراجعة" at bounding box center [1202, 318] width 40 height 15
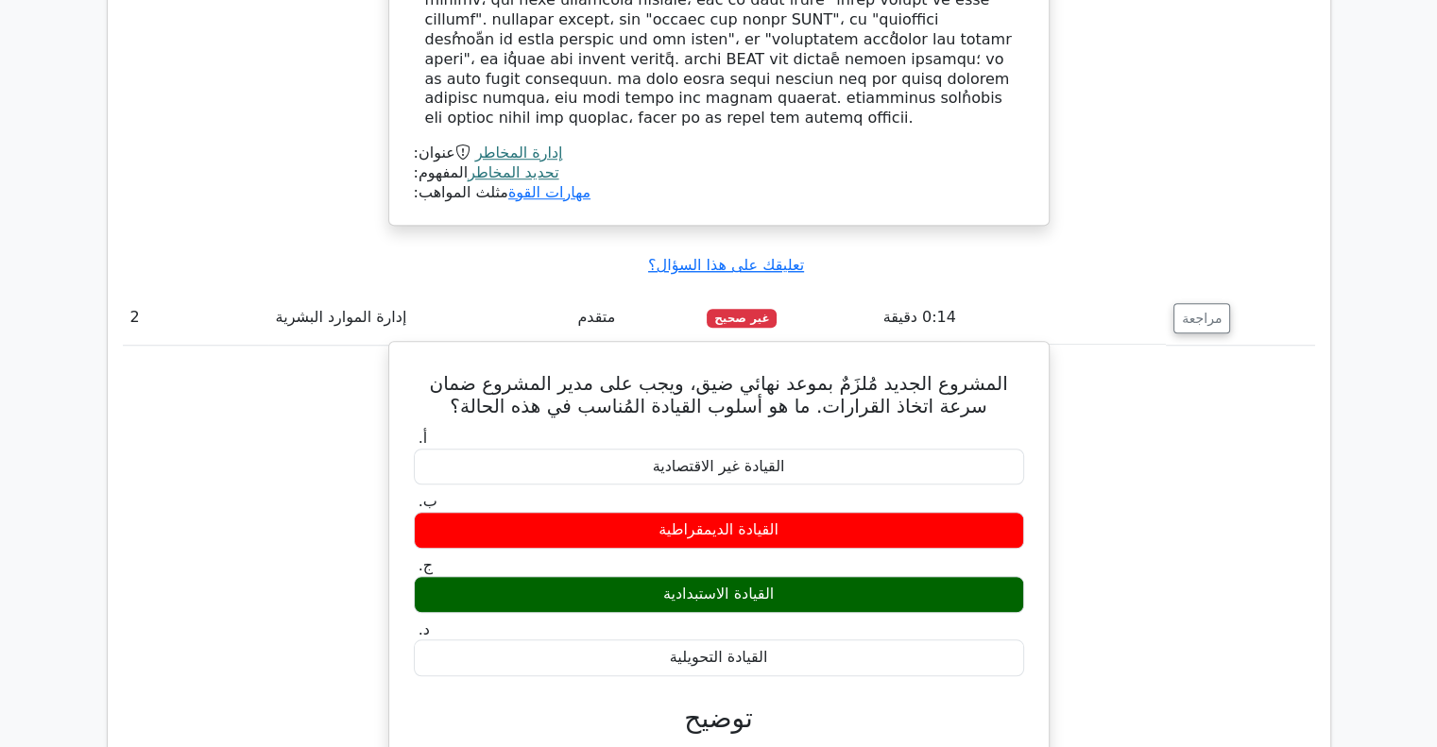
scroll to position [1575, 0]
